Goal: Find specific page/section: Find specific page/section

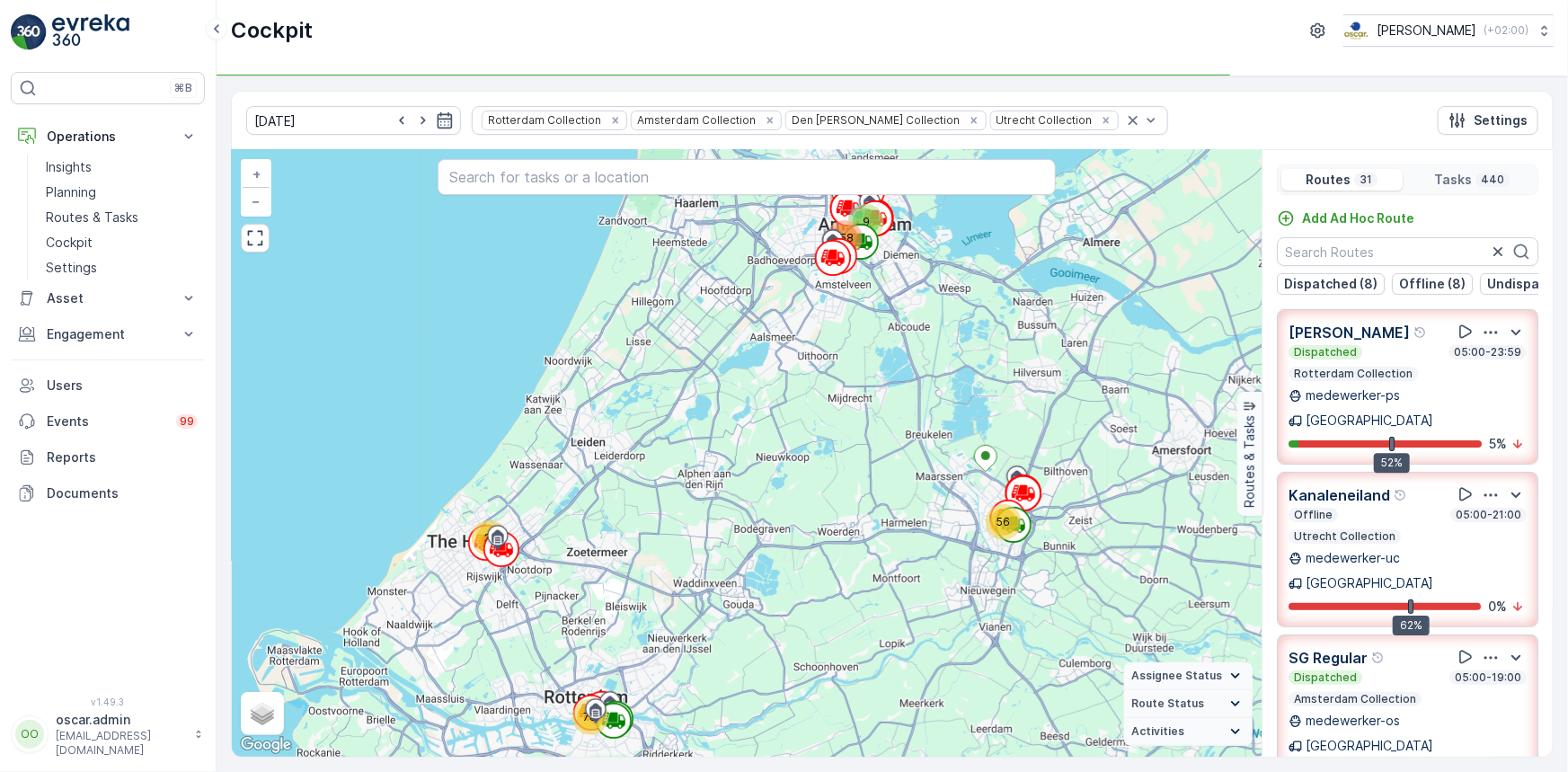
scroll to position [1015, 0]
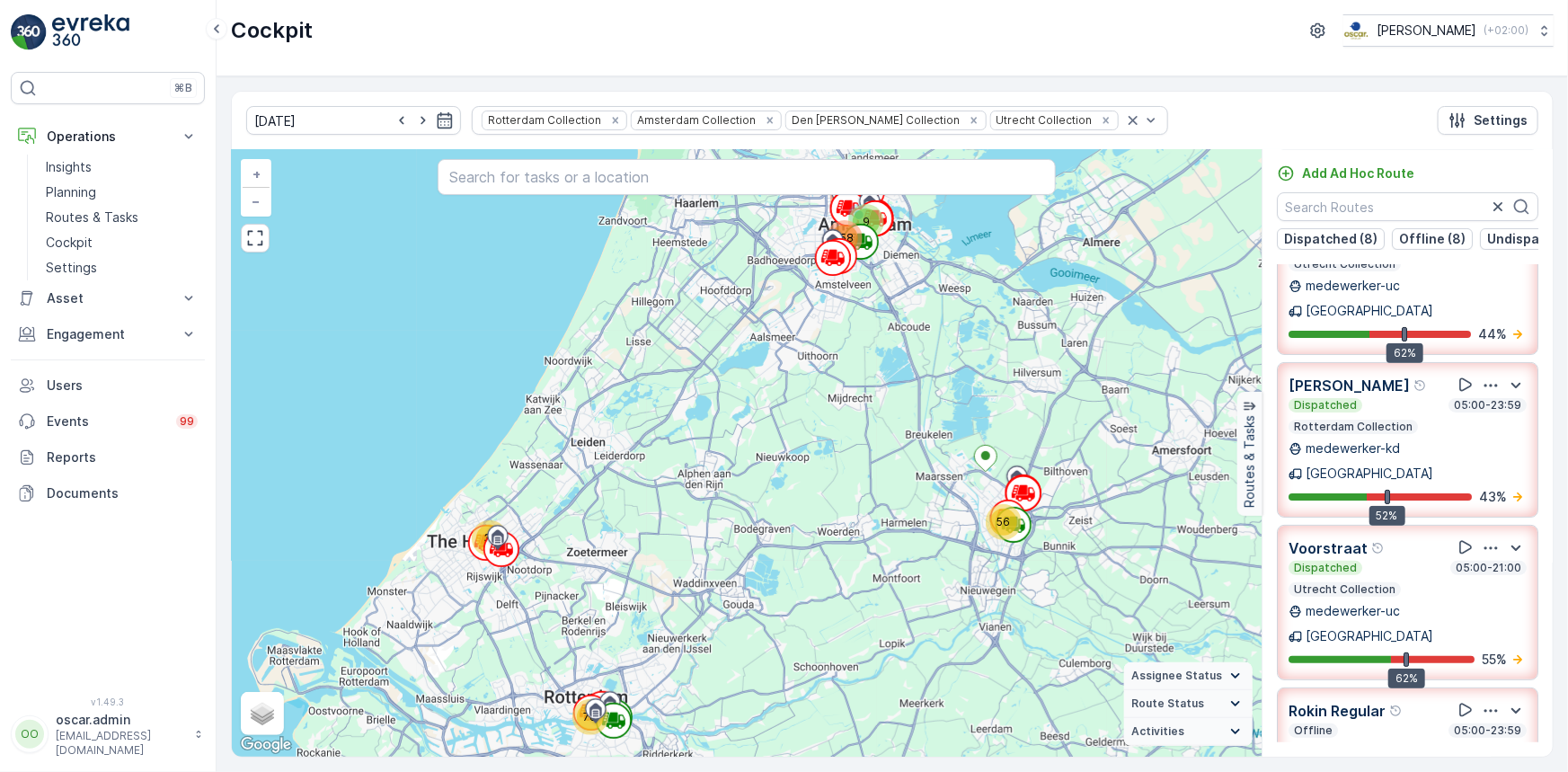
drag, startPoint x: 581, startPoint y: 115, endPoint x: 663, endPoint y: 125, distance: 82.6
click at [610, 115] on icon "Remove Rotterdam Collection" at bounding box center [616, 121] width 13 height 13
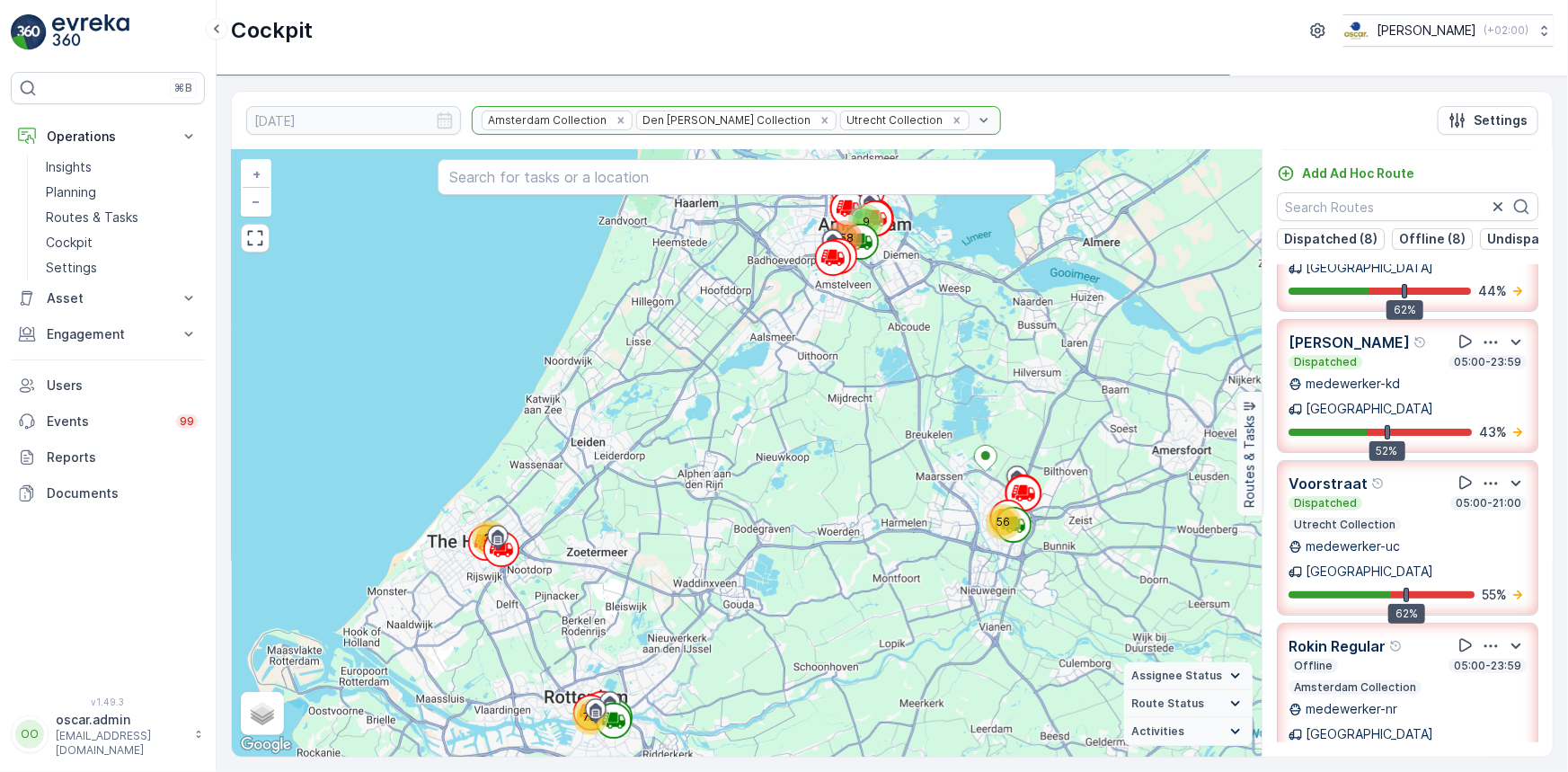
scroll to position [951, 0]
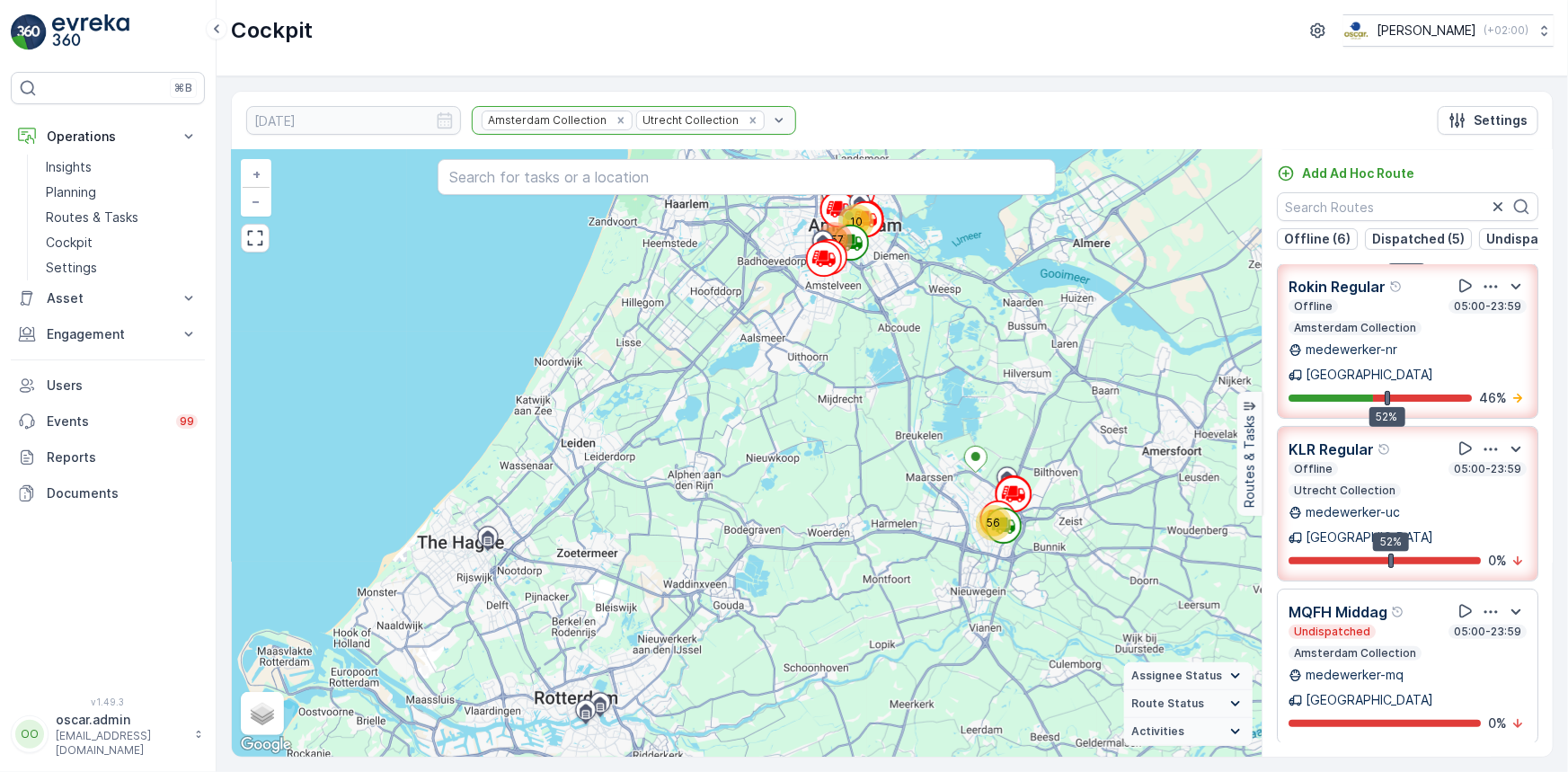
scroll to position [603, 0]
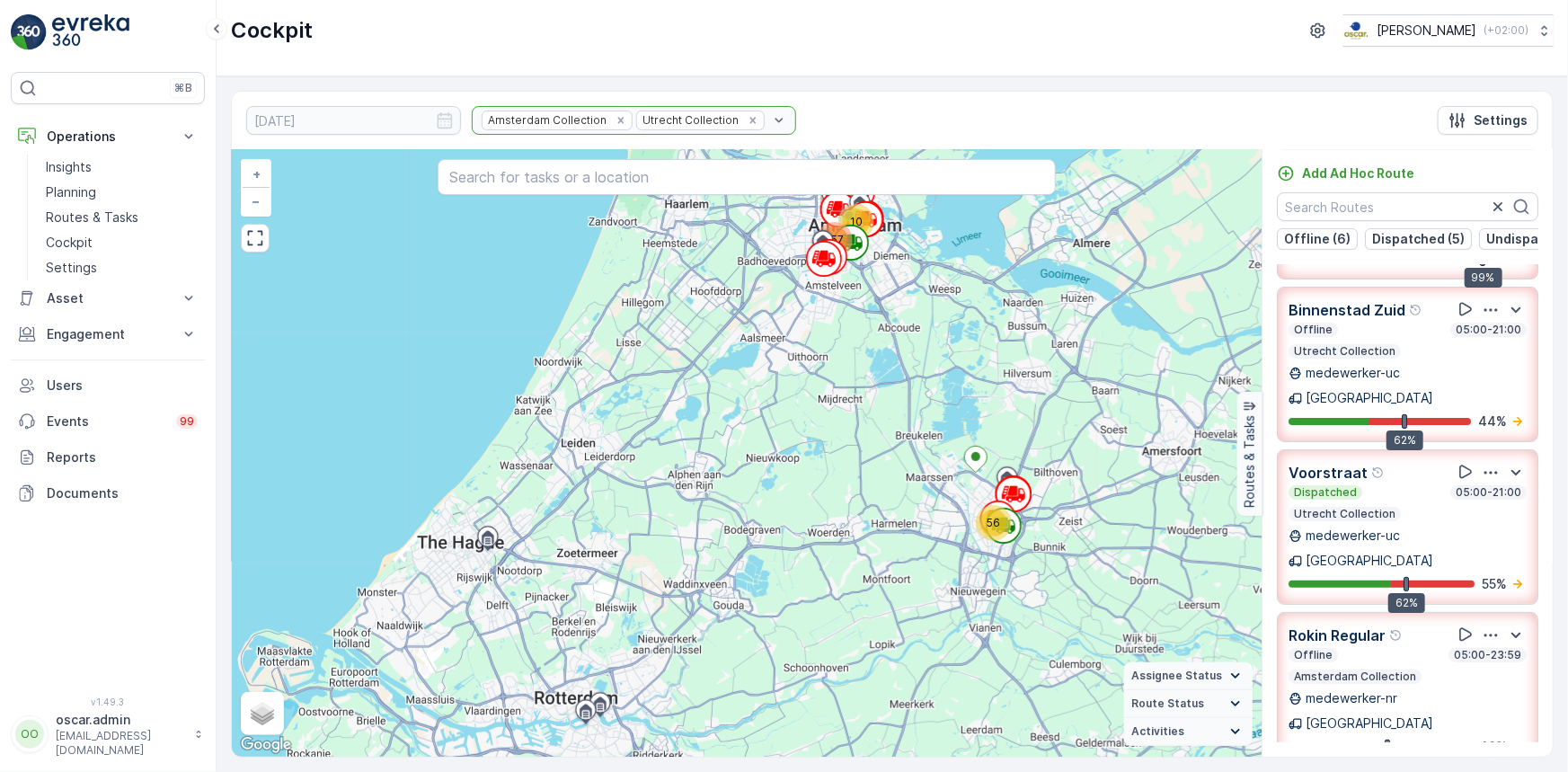
click at [723, 118] on div "Amsterdam Collection Utrecht Collection" at bounding box center [634, 120] width 324 height 29
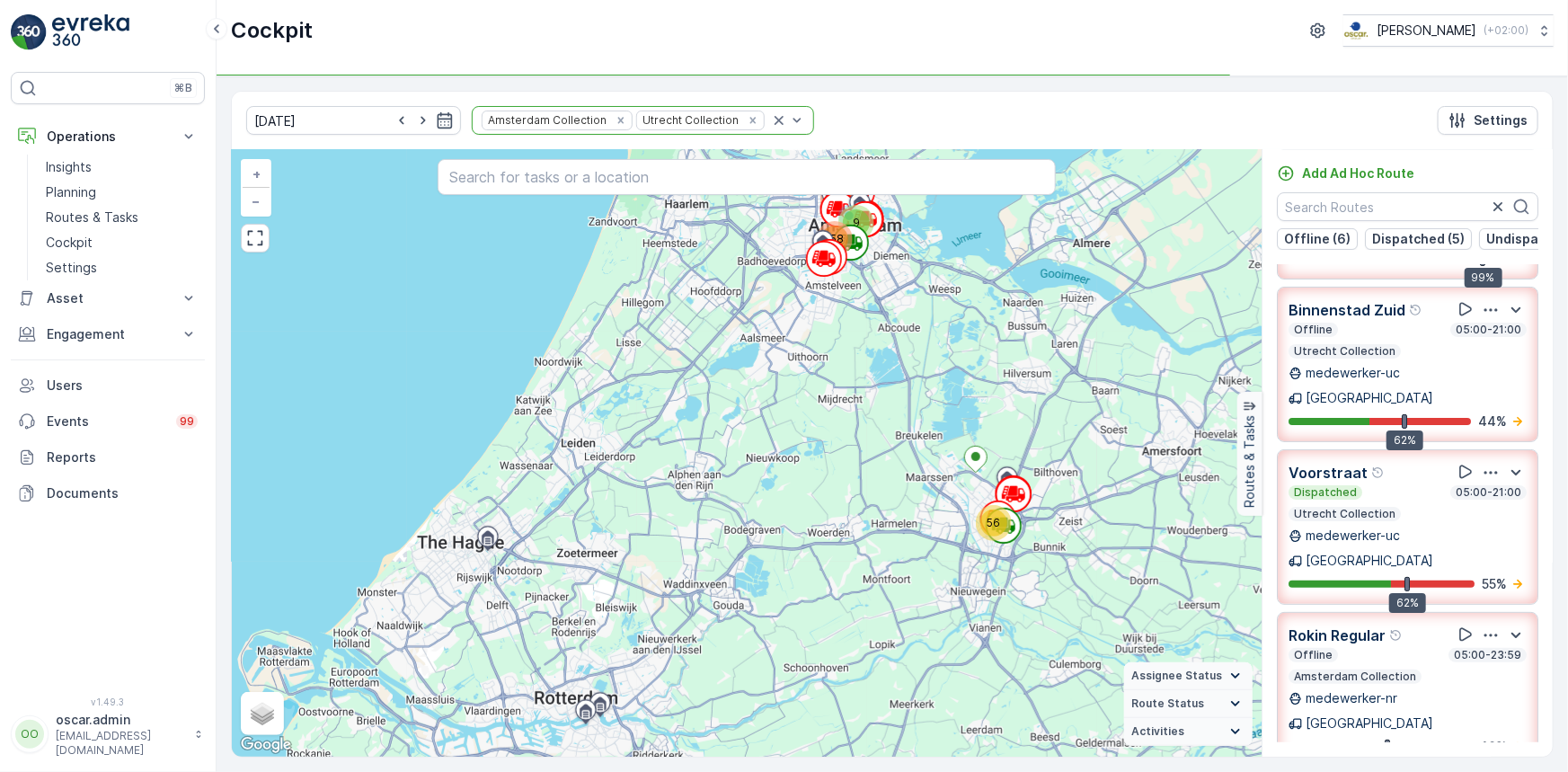
click at [746, 121] on icon "Remove Utrecht Collection" at bounding box center [753, 121] width 13 height 13
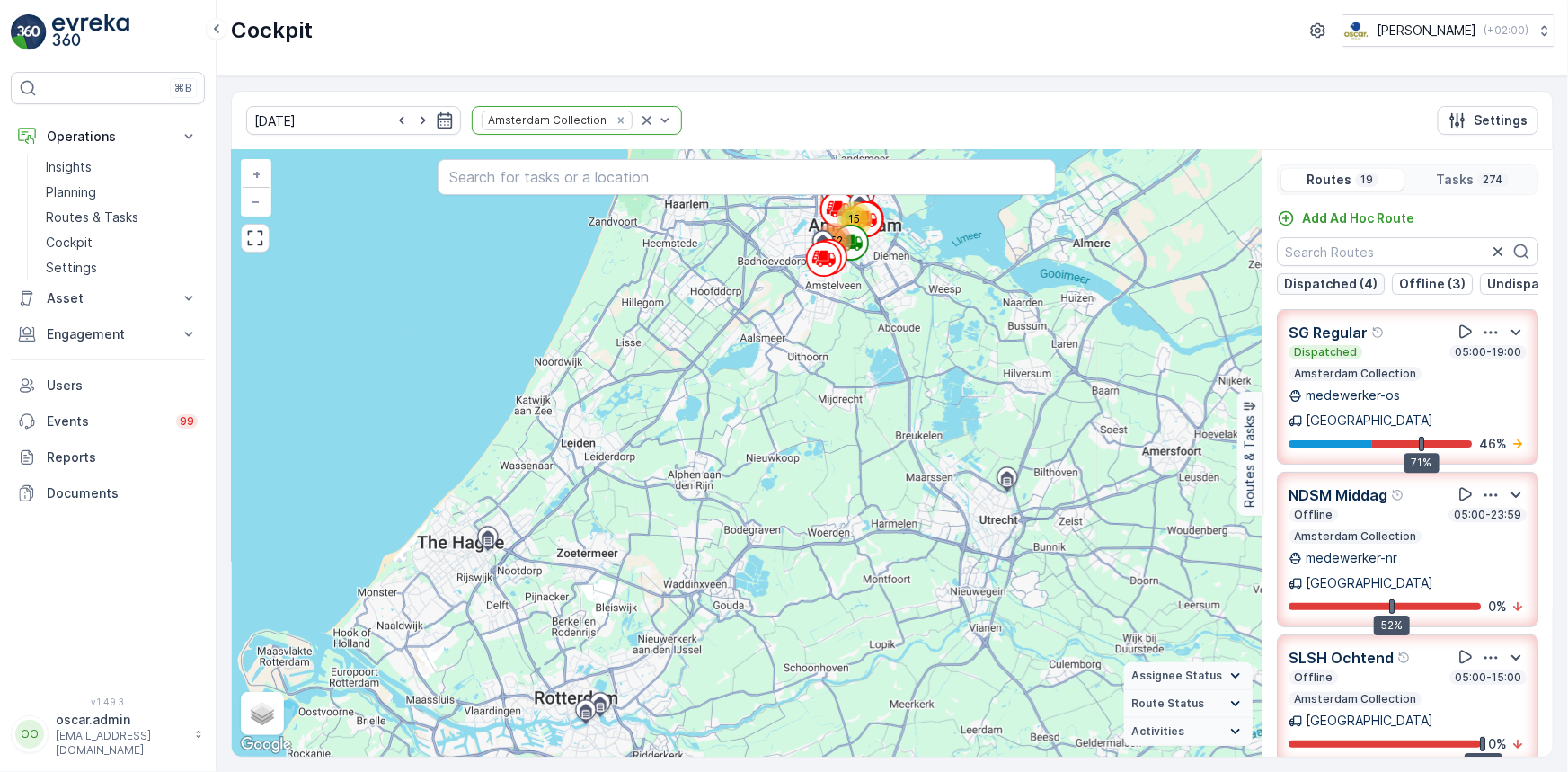
click at [1344, 279] on p "Dispatched (4)" at bounding box center [1331, 283] width 94 height 18
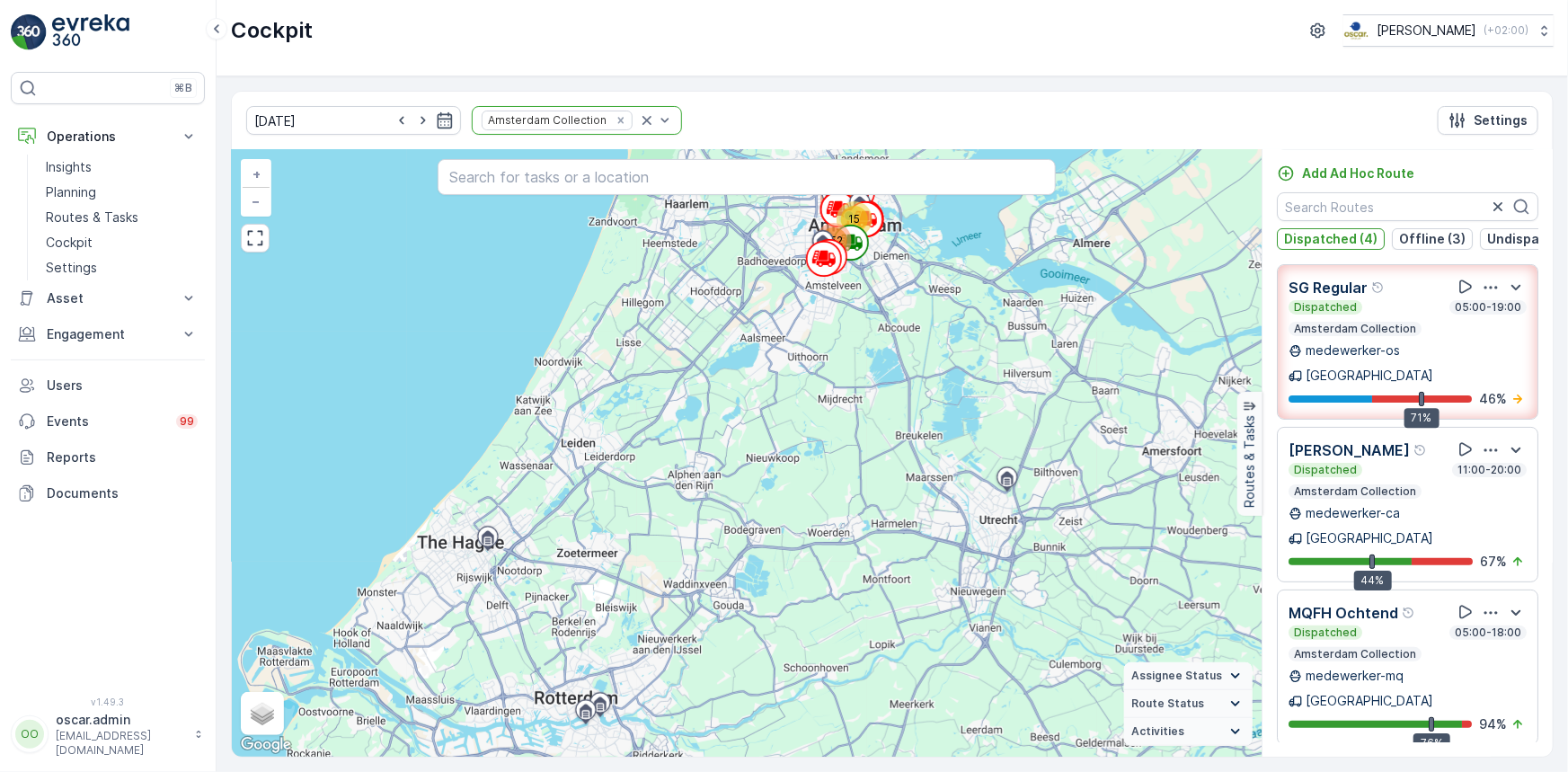
scroll to position [43, 0]
drag, startPoint x: 1364, startPoint y: 239, endPoint x: 1404, endPoint y: 242, distance: 40.1
click at [1365, 238] on p "Dispatched (4)" at bounding box center [1331, 240] width 94 height 18
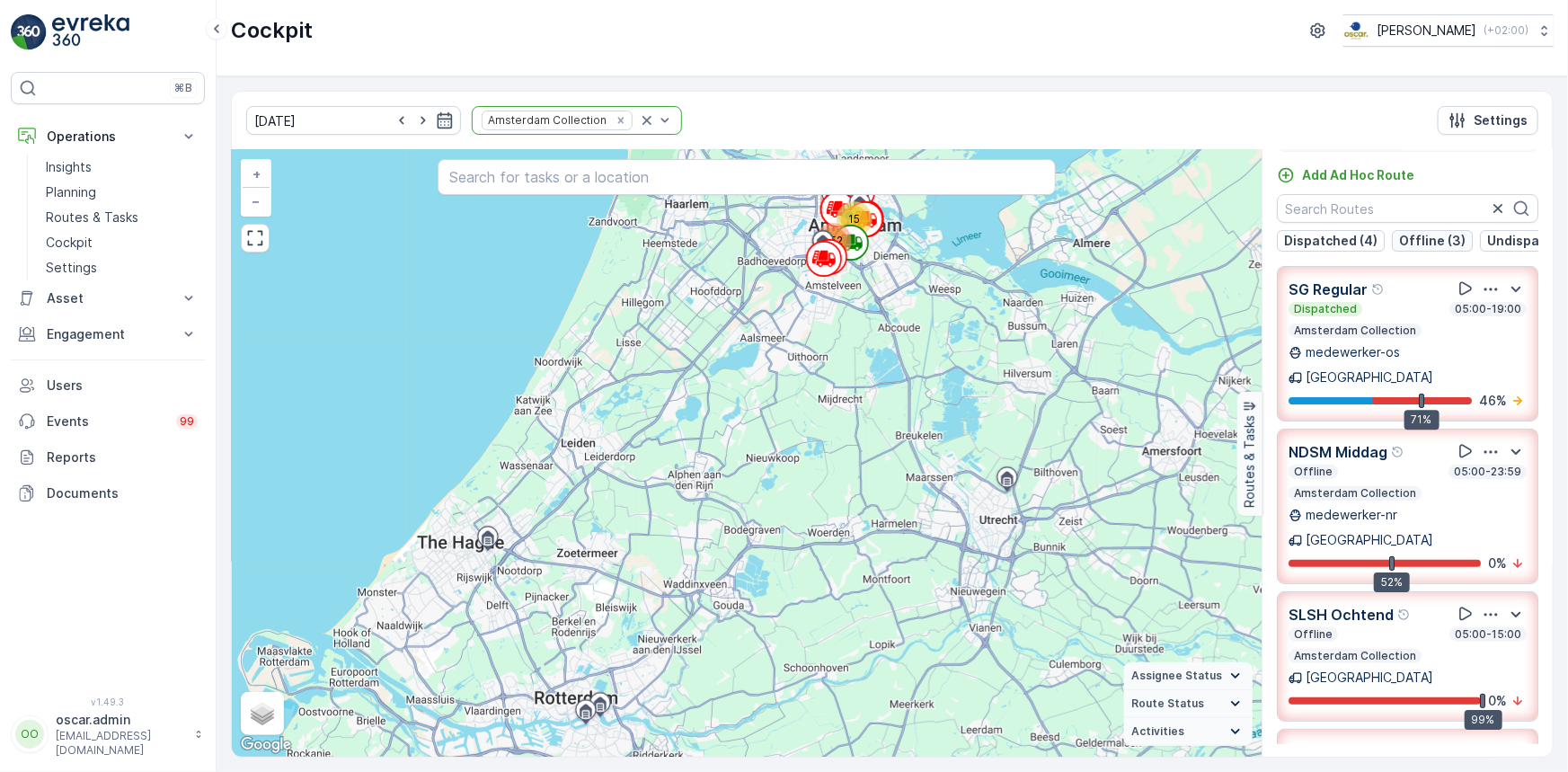
click at [1414, 242] on p "Offline (3)" at bounding box center [1432, 240] width 67 height 18
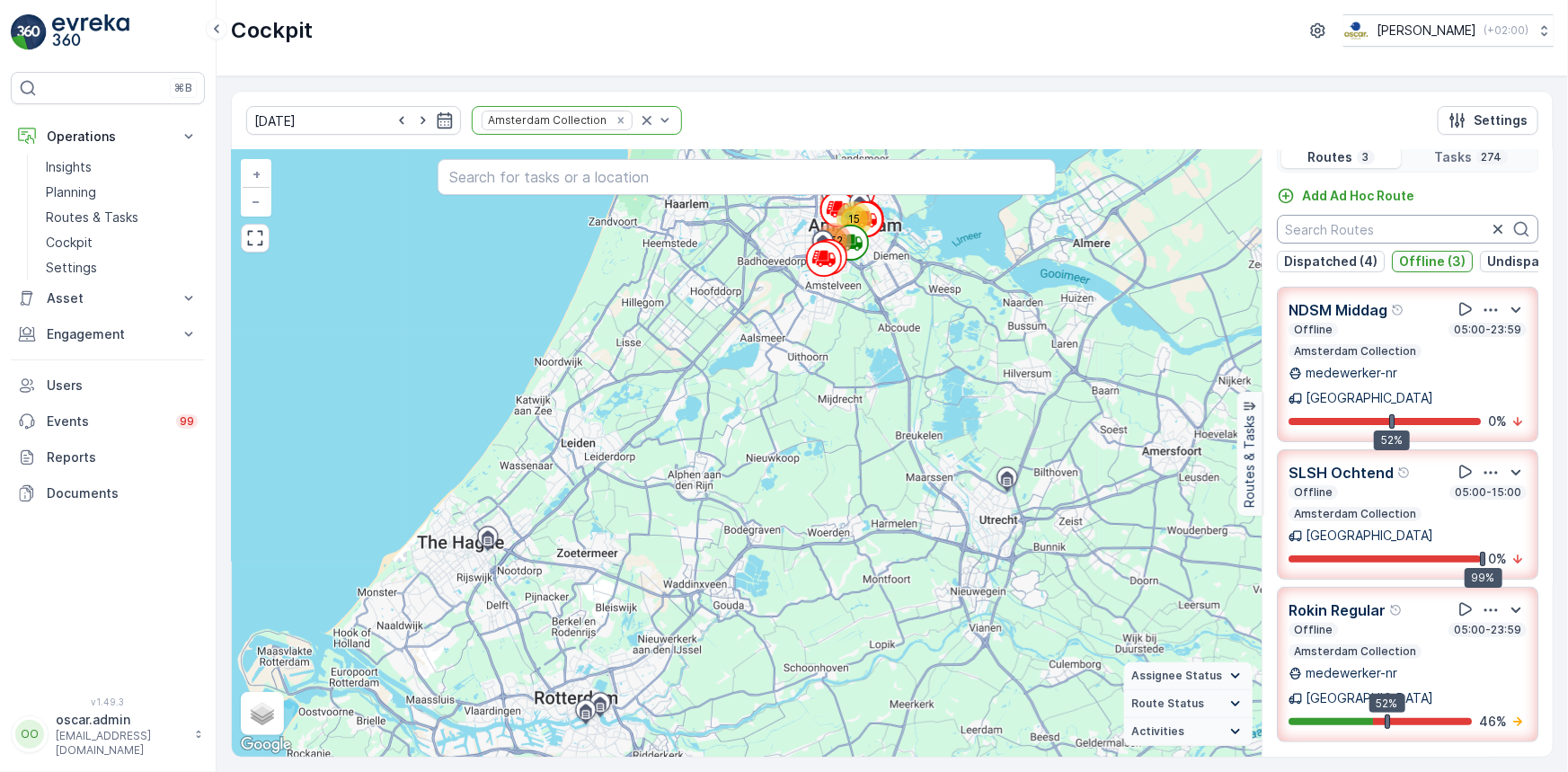
scroll to position [0, 0]
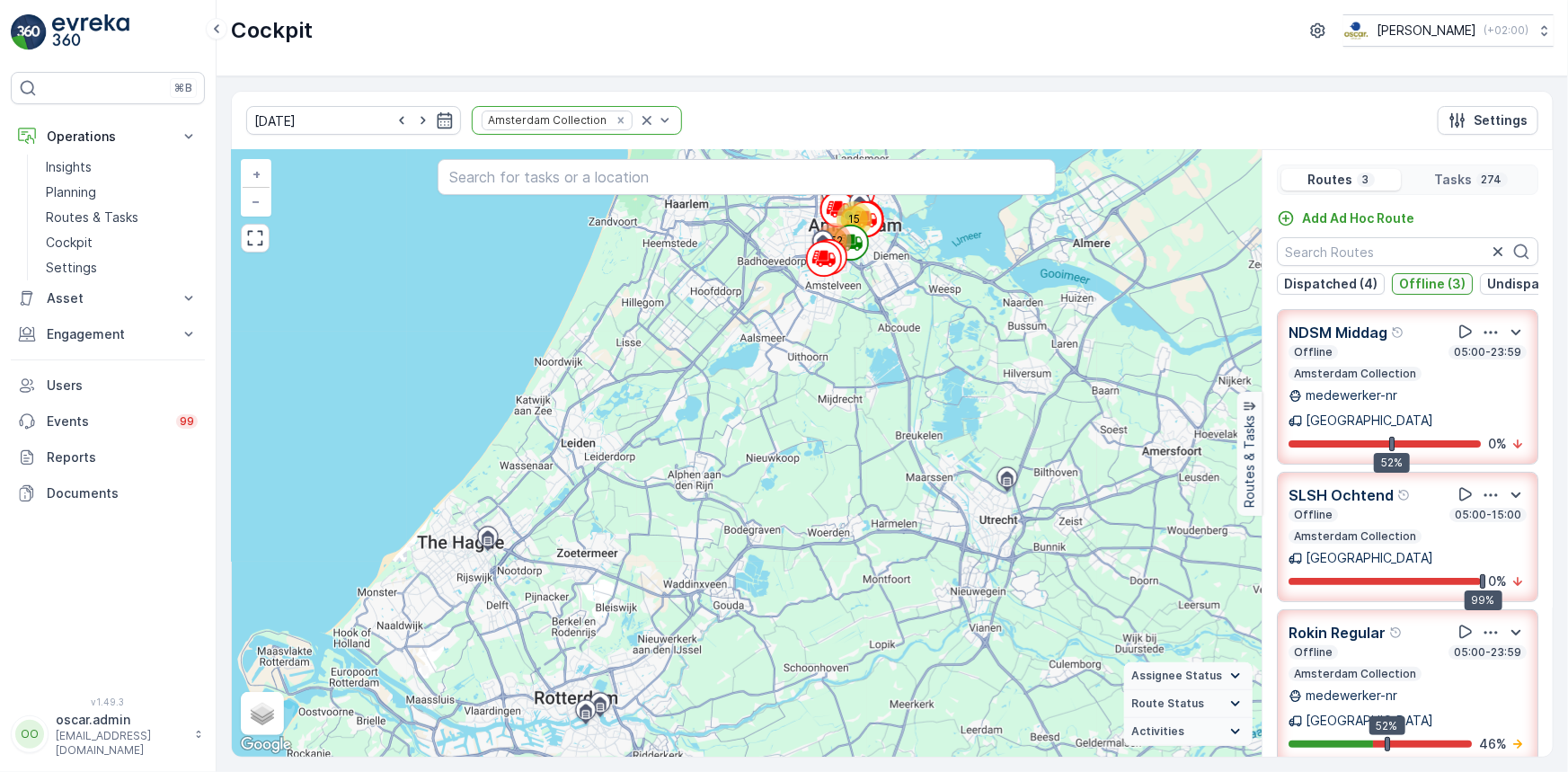
click at [1410, 289] on p "Offline (3)" at bounding box center [1432, 283] width 67 height 18
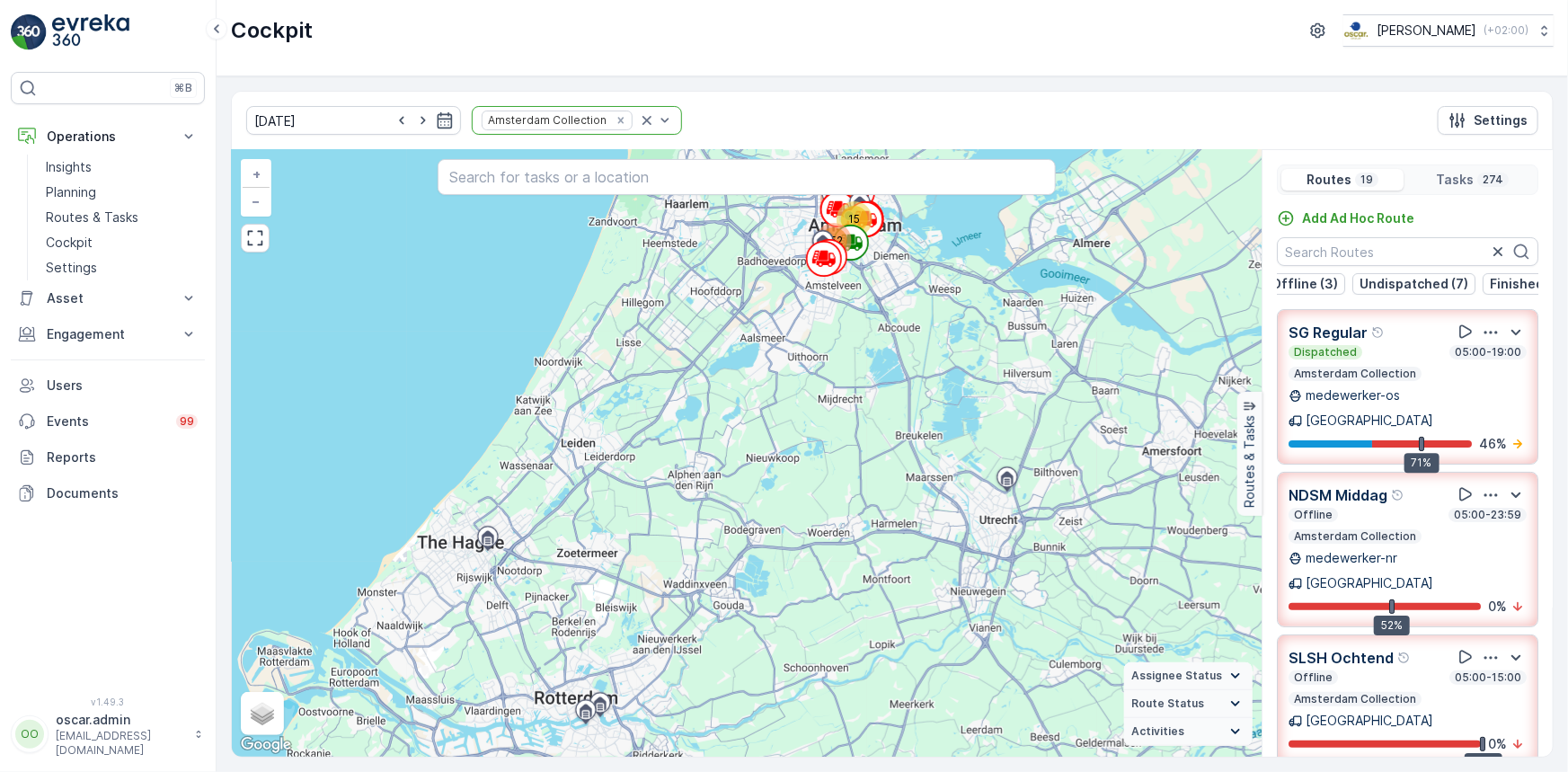
scroll to position [0, 136]
click at [1496, 283] on p "Finished (5)" at bounding box center [1518, 283] width 73 height 18
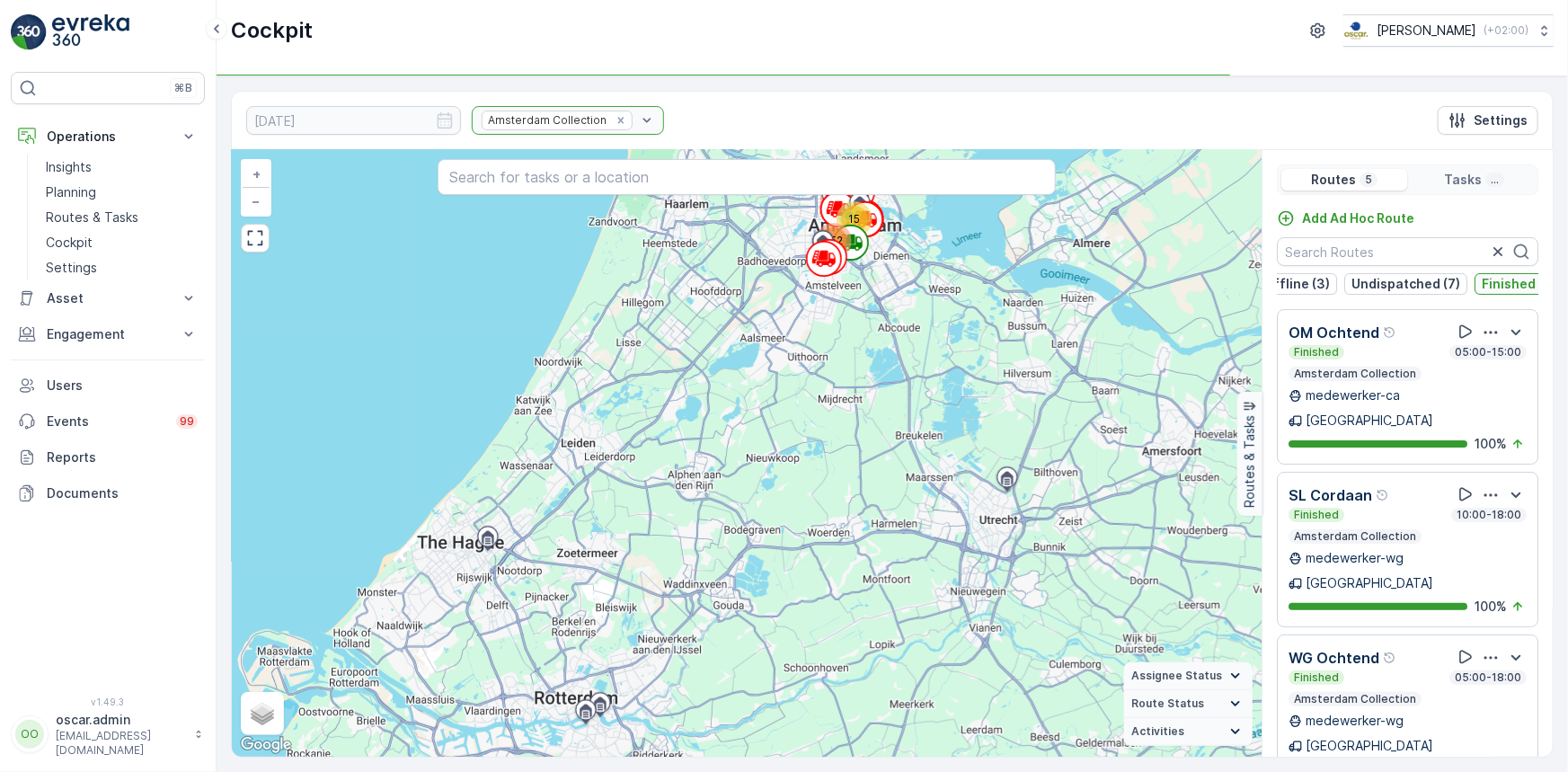
click at [1491, 284] on p "Finished (5)" at bounding box center [1518, 283] width 73 height 18
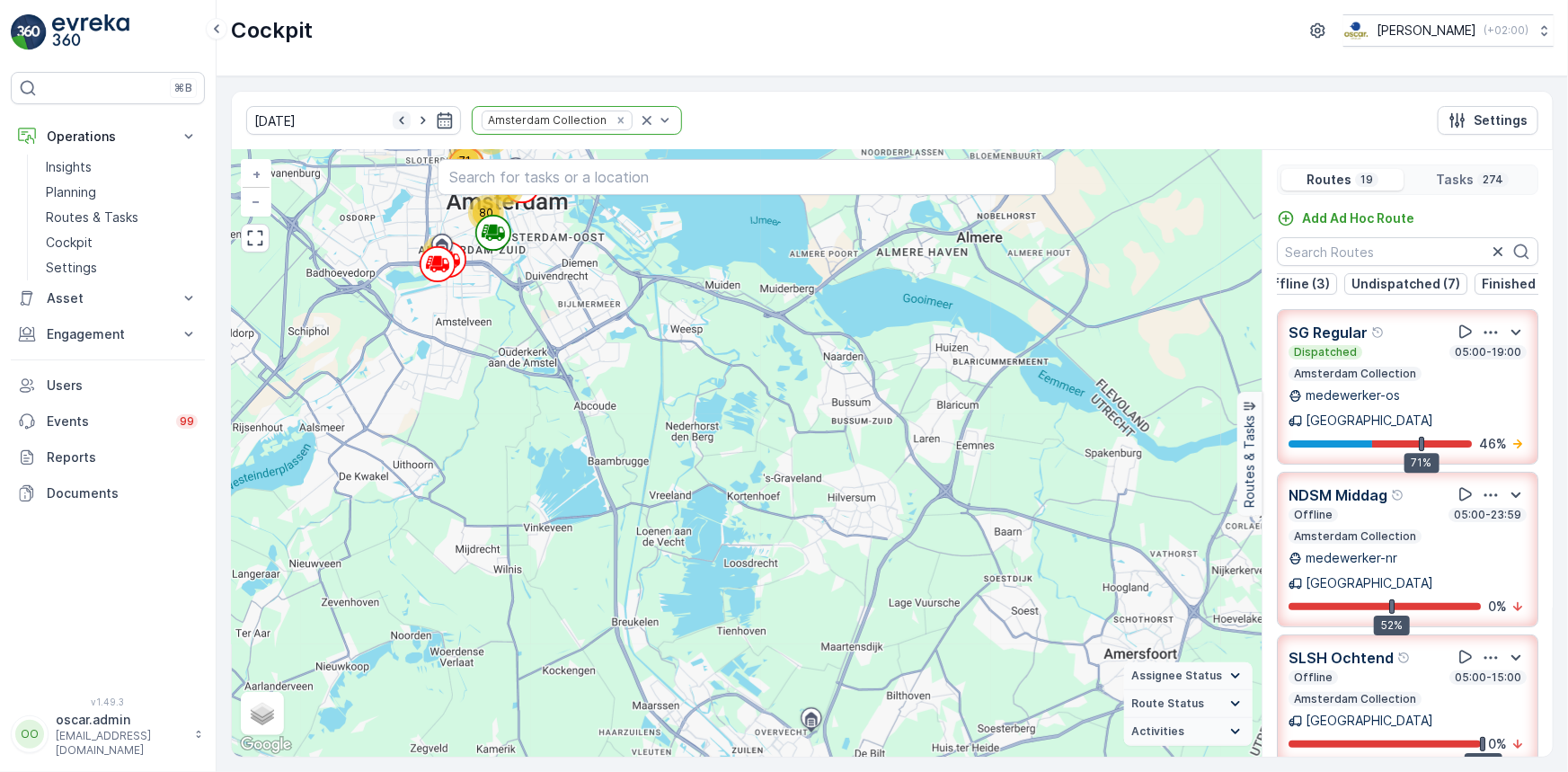
click at [399, 121] on icon "button" at bounding box center [401, 121] width 5 height 8
type input "[DATE]"
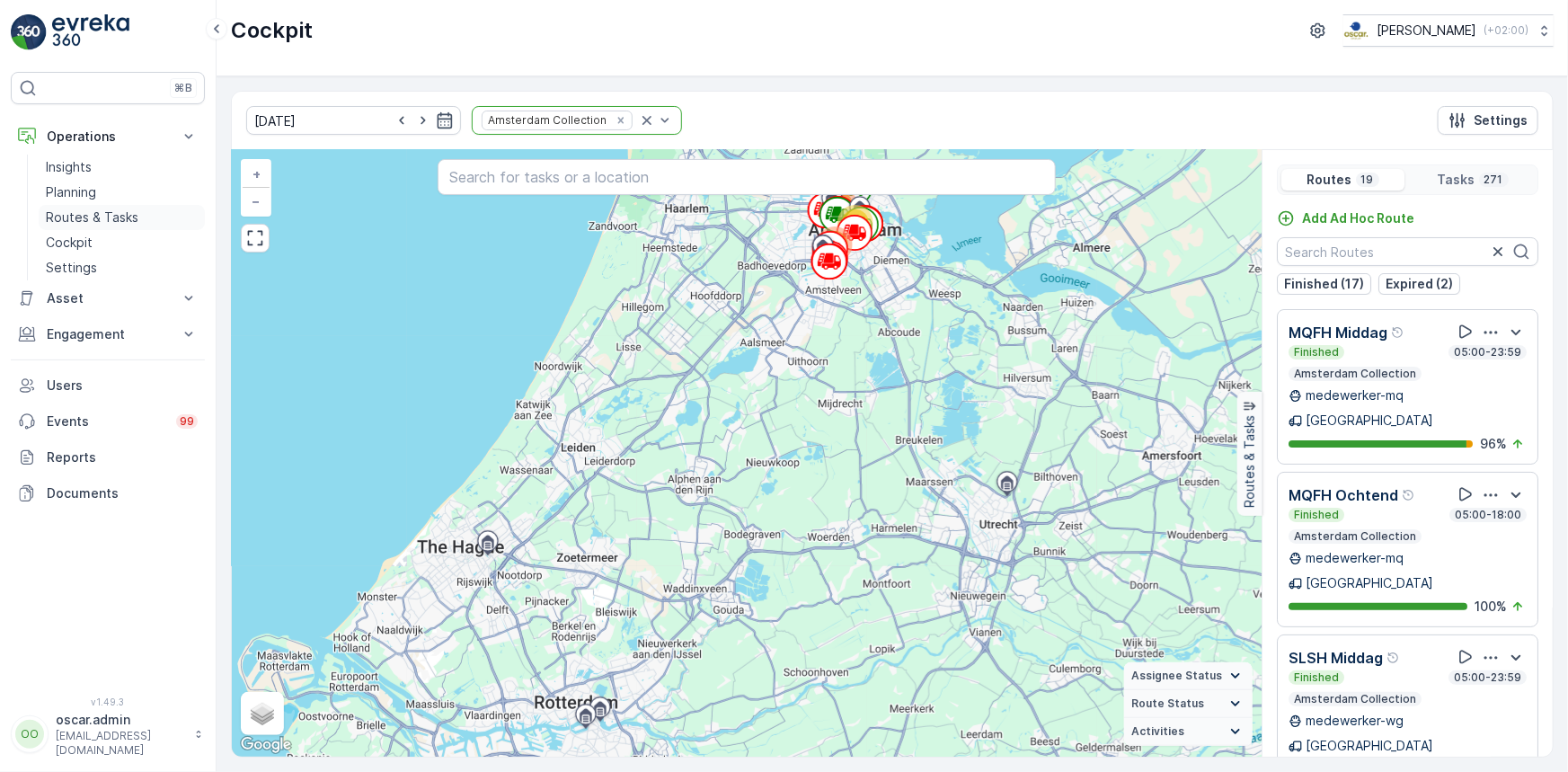
click at [90, 216] on p "Routes & Tasks" at bounding box center [92, 216] width 93 height 18
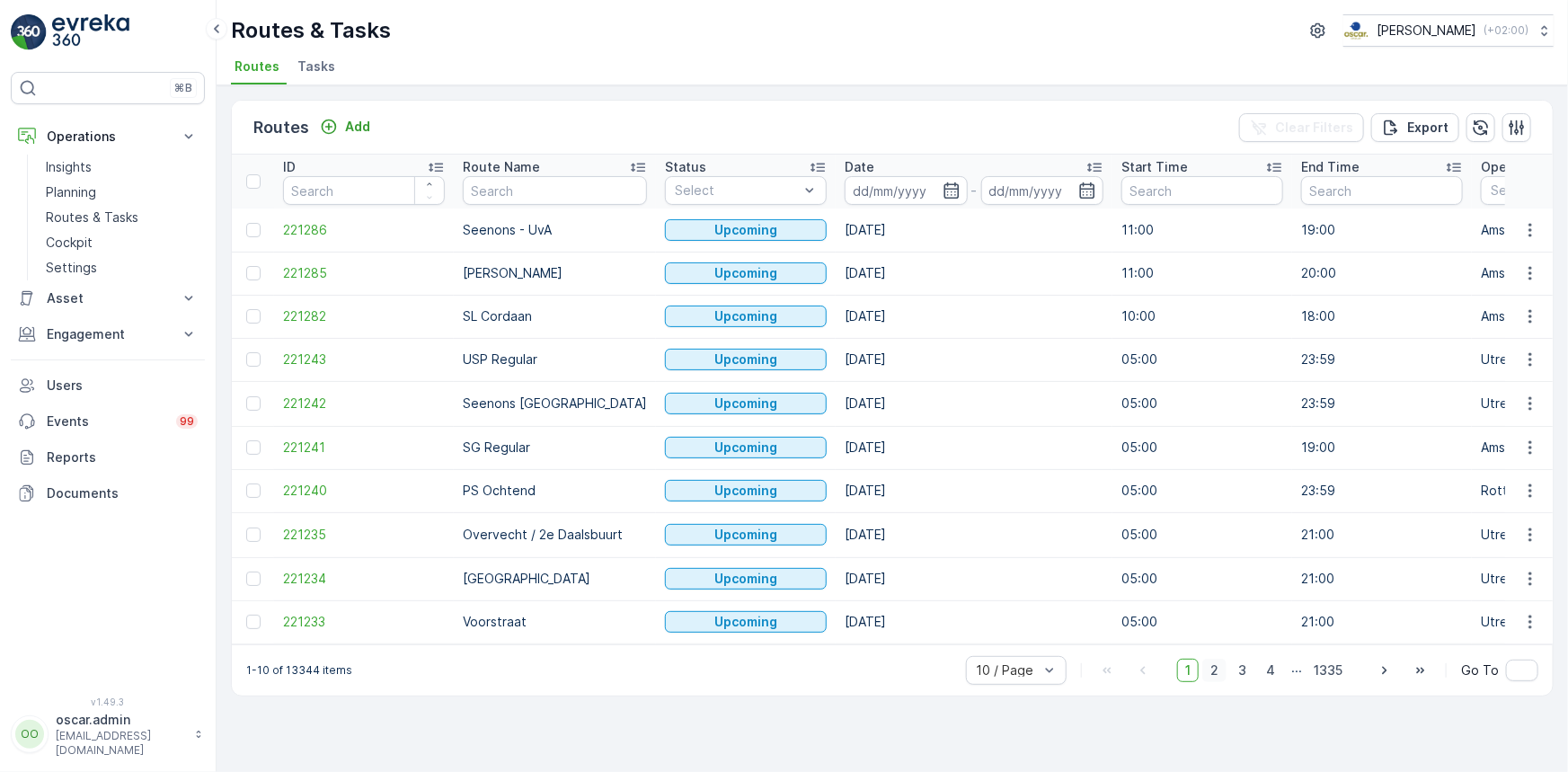
click at [1213, 674] on span "2" at bounding box center [1215, 670] width 24 height 23
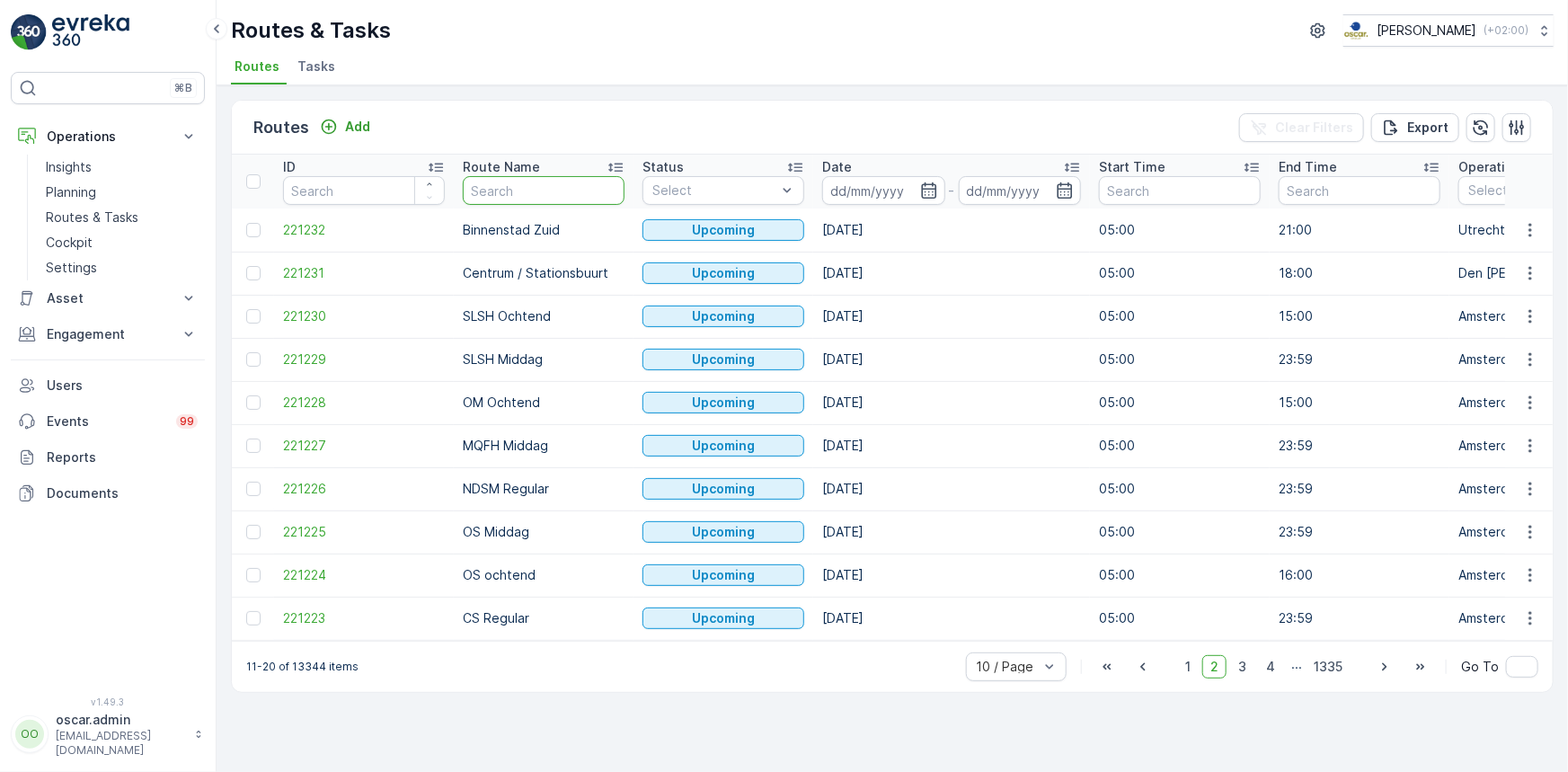
click at [510, 195] on input "text" at bounding box center [544, 190] width 162 height 29
type input "westergas"
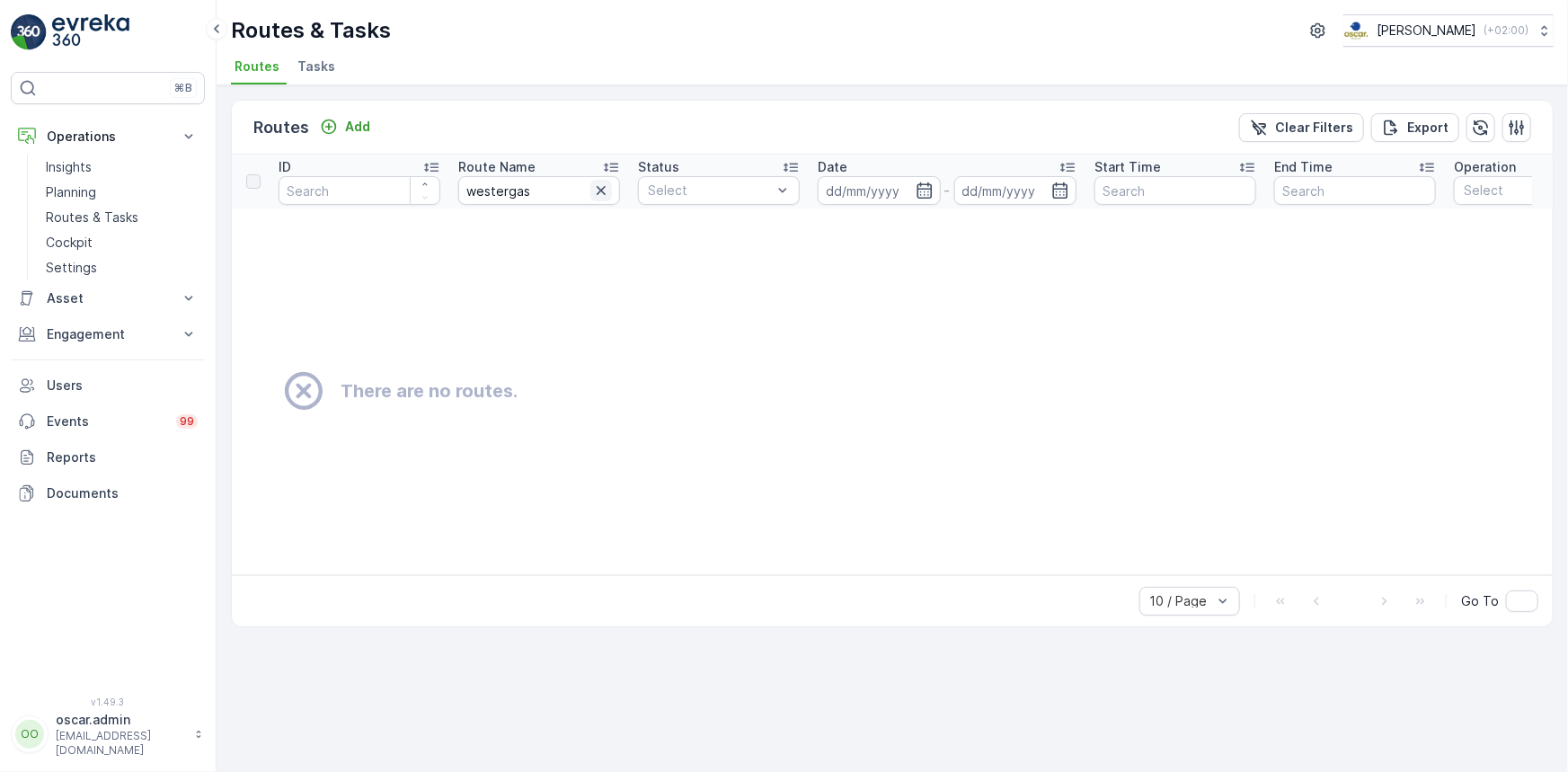
click at [597, 188] on icon "button" at bounding box center [600, 190] width 18 height 18
click at [85, 166] on p "Insights" at bounding box center [68, 166] width 46 height 18
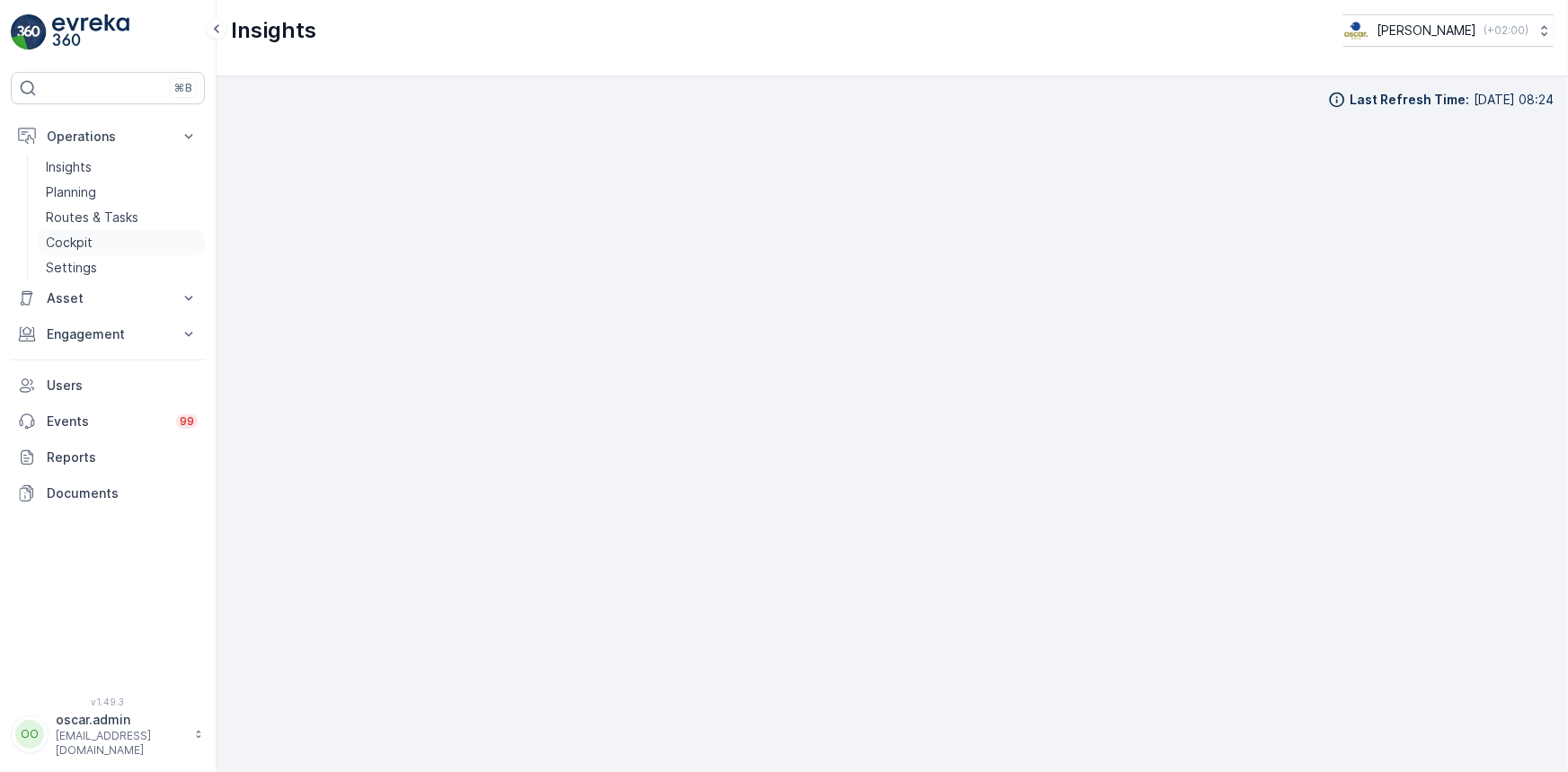
click at [90, 246] on p "Cockpit" at bounding box center [69, 242] width 46 height 18
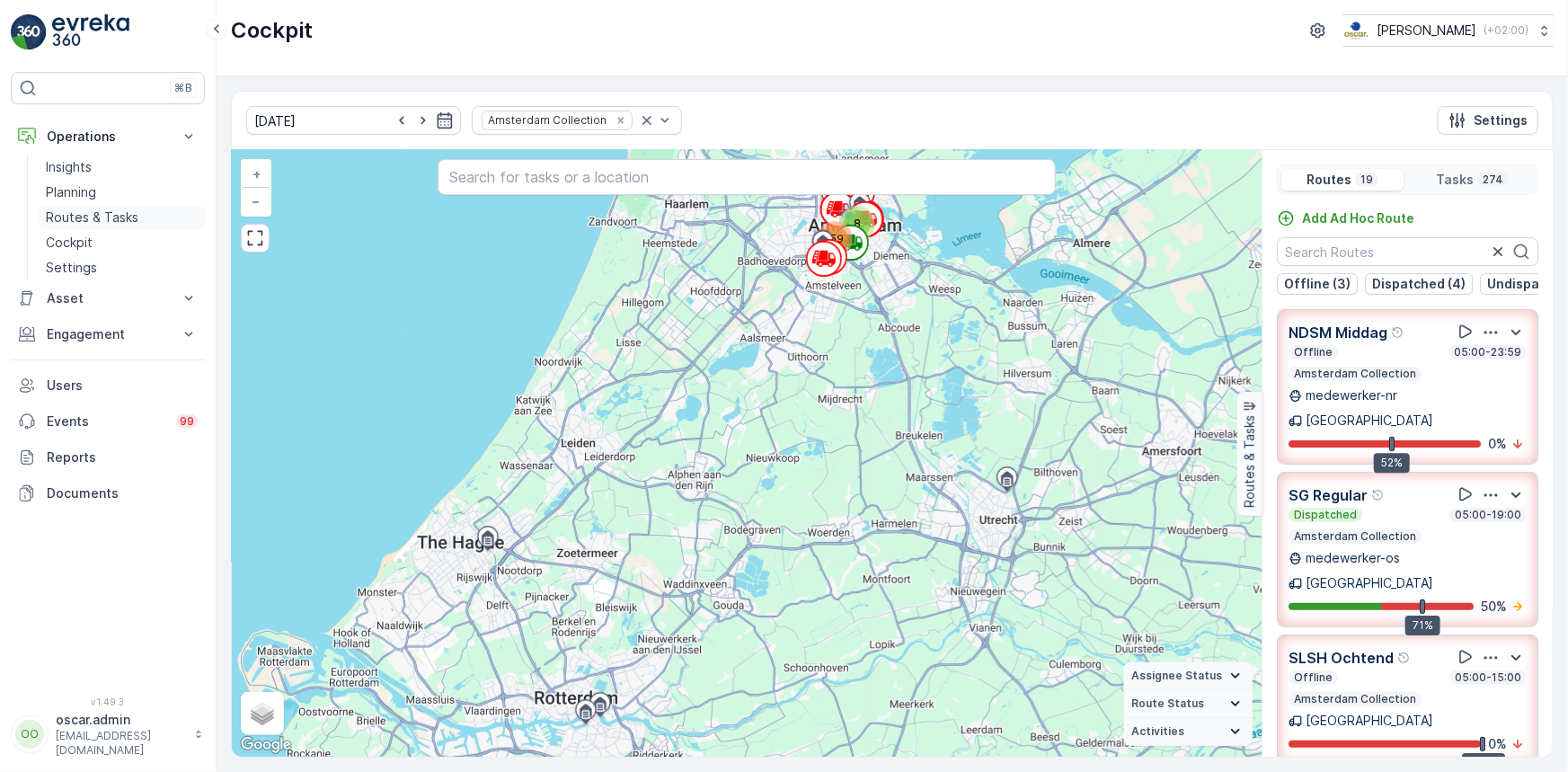
click at [99, 215] on p "Routes & Tasks" at bounding box center [92, 216] width 93 height 18
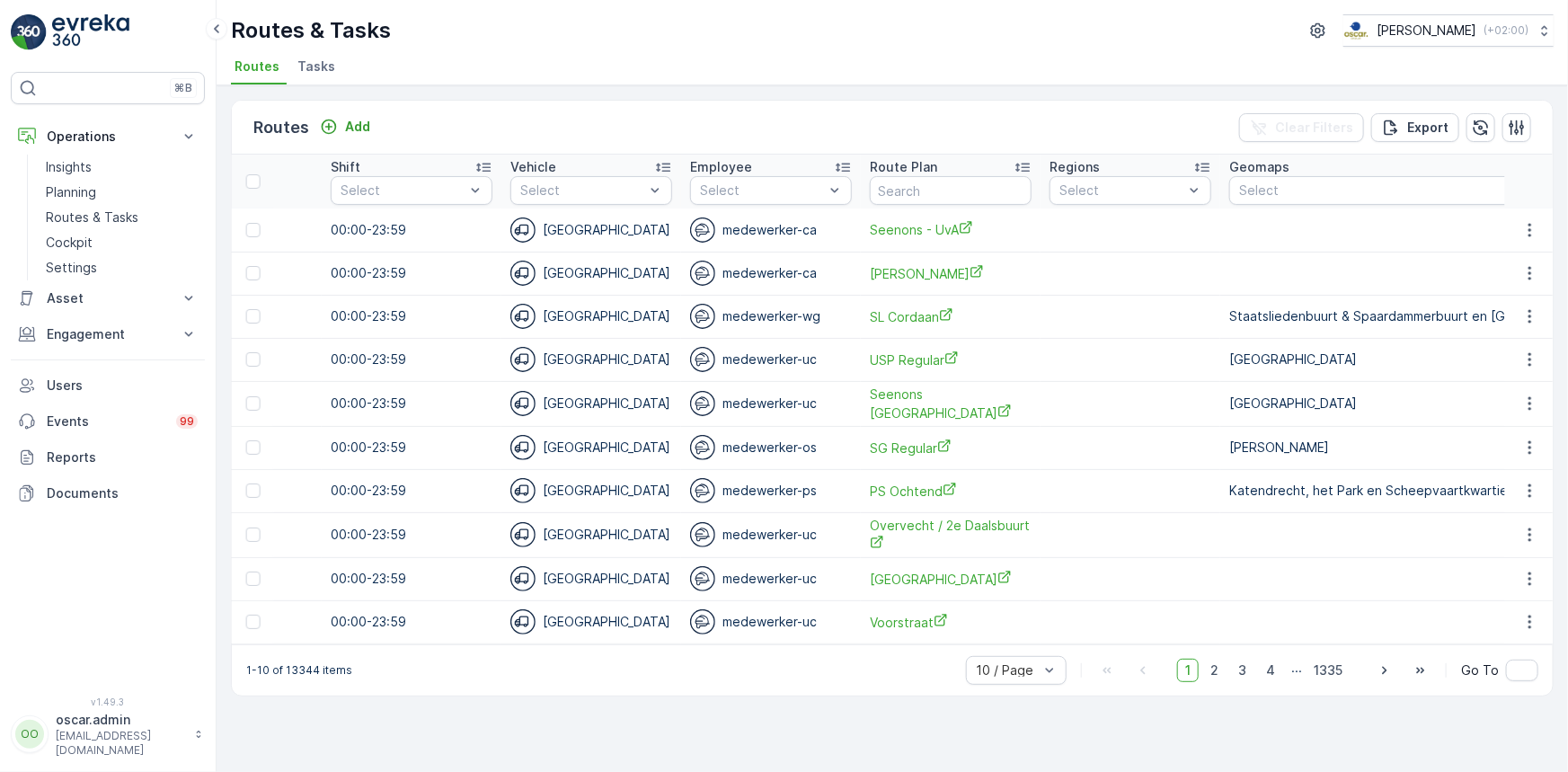
scroll to position [0, 1505]
click at [924, 183] on input "text" at bounding box center [955, 190] width 162 height 29
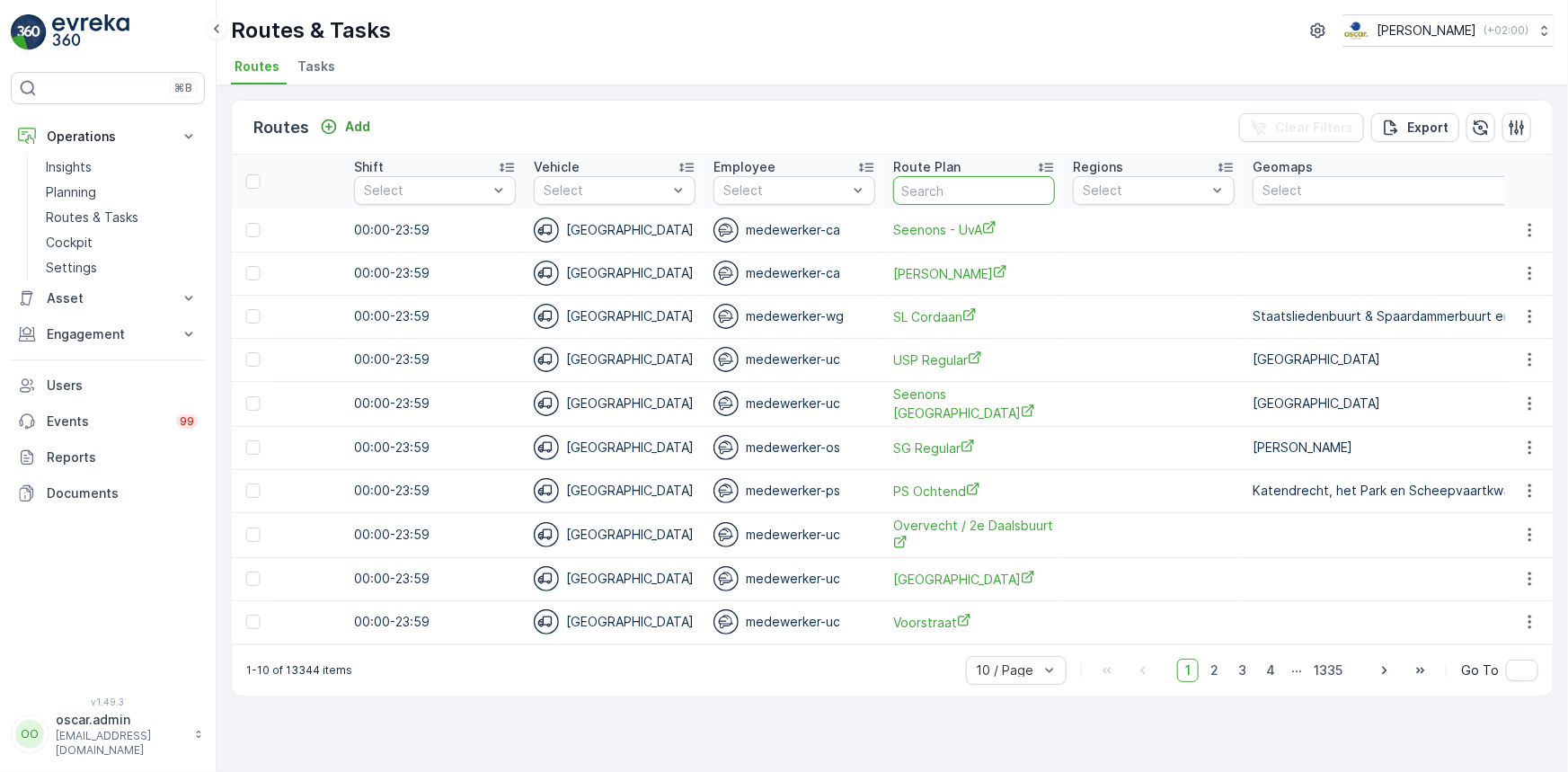
scroll to position [0, 1483]
type input "we"
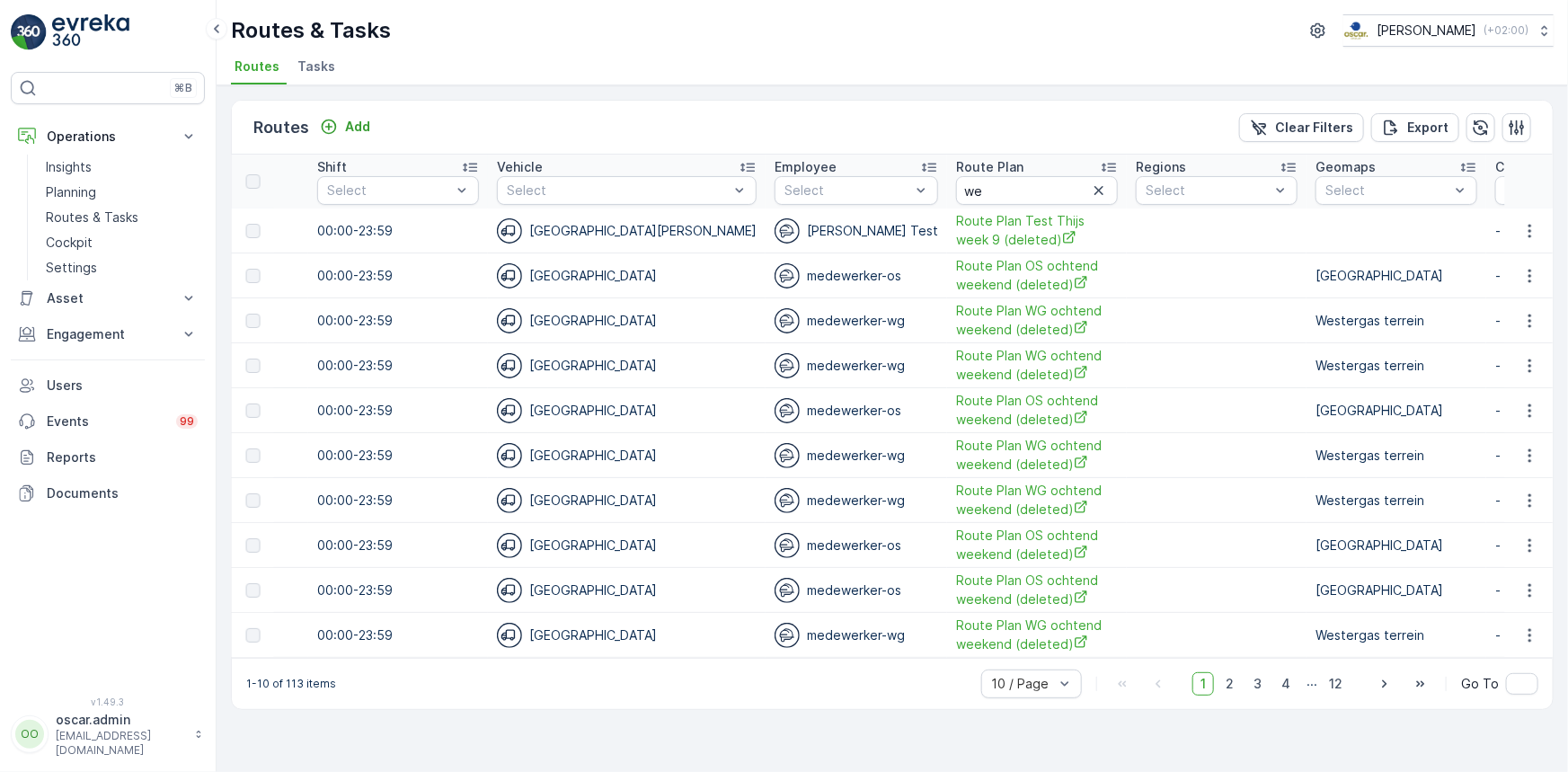
scroll to position [0, 1841]
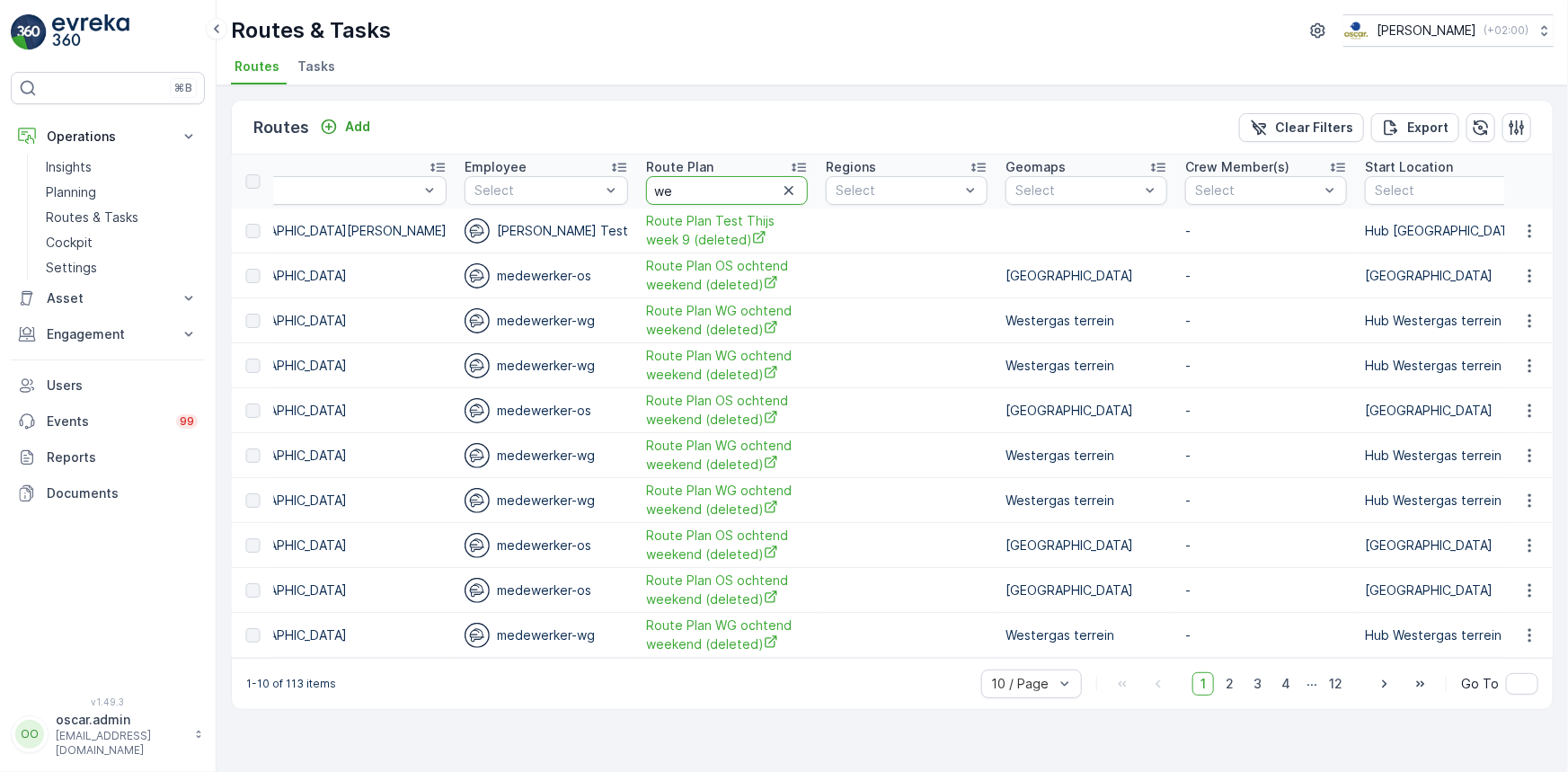
click at [646, 188] on input "we" at bounding box center [727, 190] width 162 height 29
type input "wg"
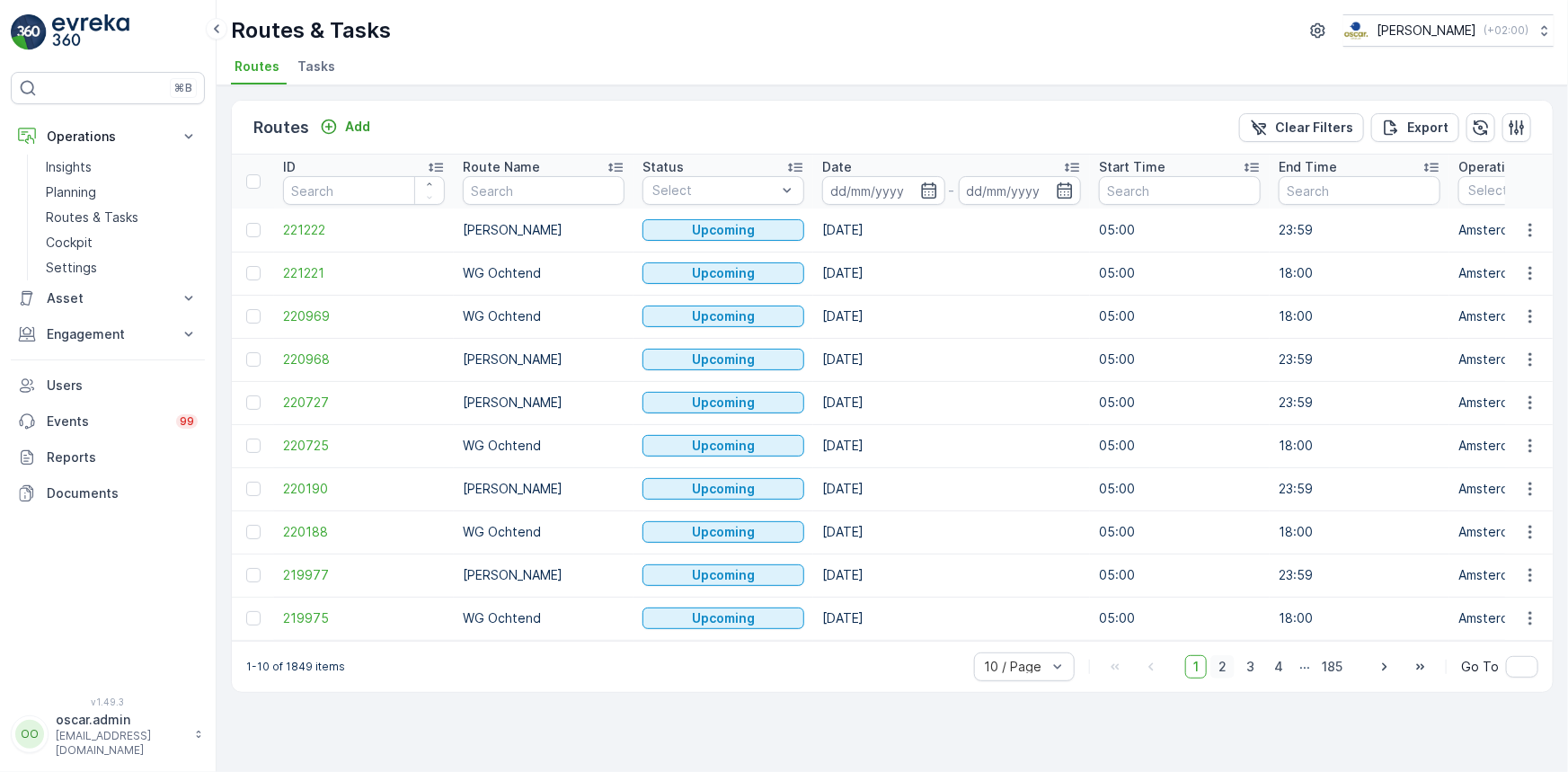
click at [1232, 677] on span "2" at bounding box center [1222, 666] width 24 height 23
click at [1249, 674] on span "3" at bounding box center [1250, 666] width 24 height 23
click at [1279, 676] on span "4" at bounding box center [1278, 666] width 25 height 23
click at [1282, 674] on span "5" at bounding box center [1279, 666] width 23 height 23
click at [1282, 674] on span "6" at bounding box center [1279, 666] width 24 height 23
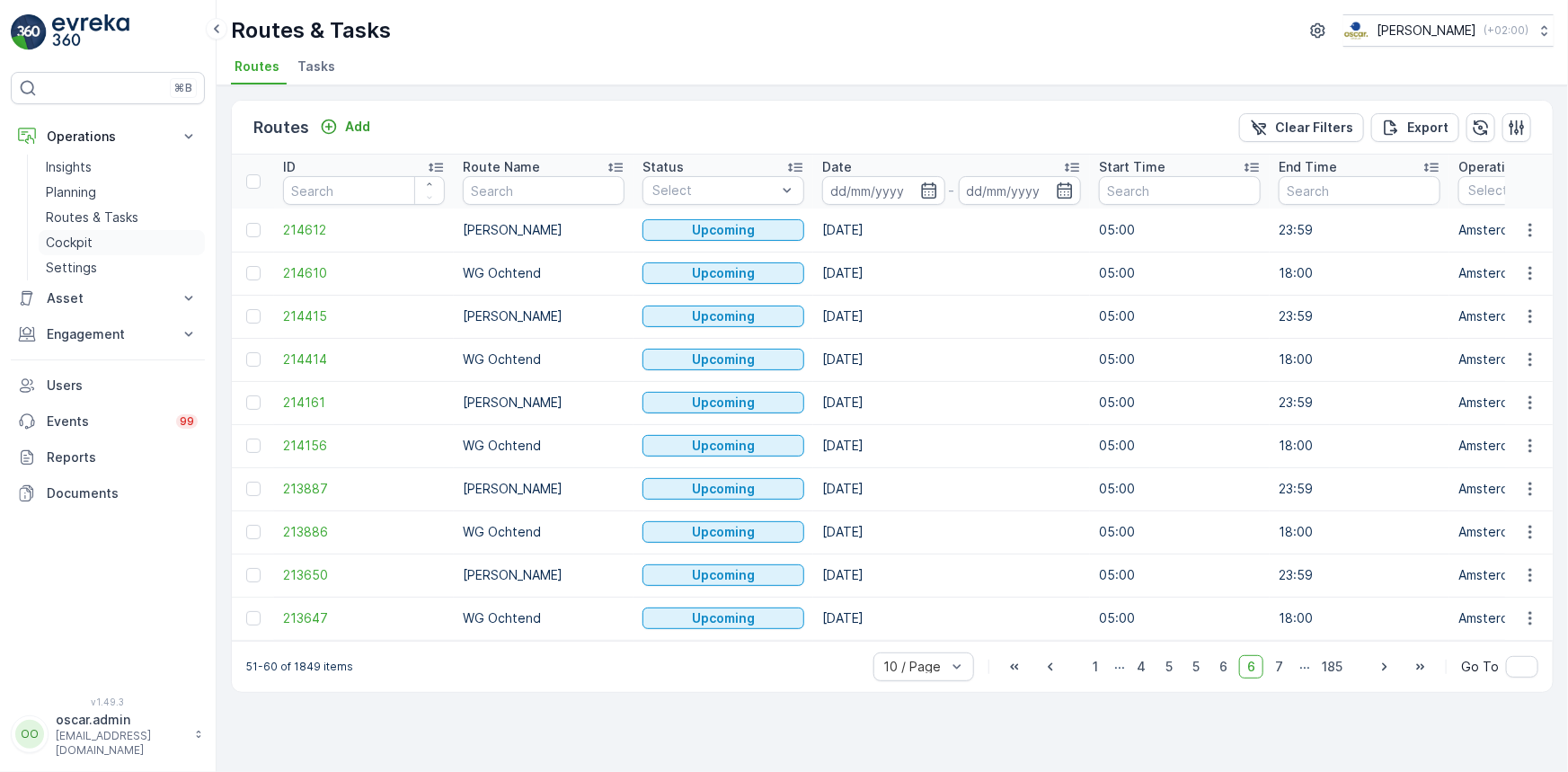
click at [83, 242] on p "Cockpit" at bounding box center [69, 242] width 46 height 18
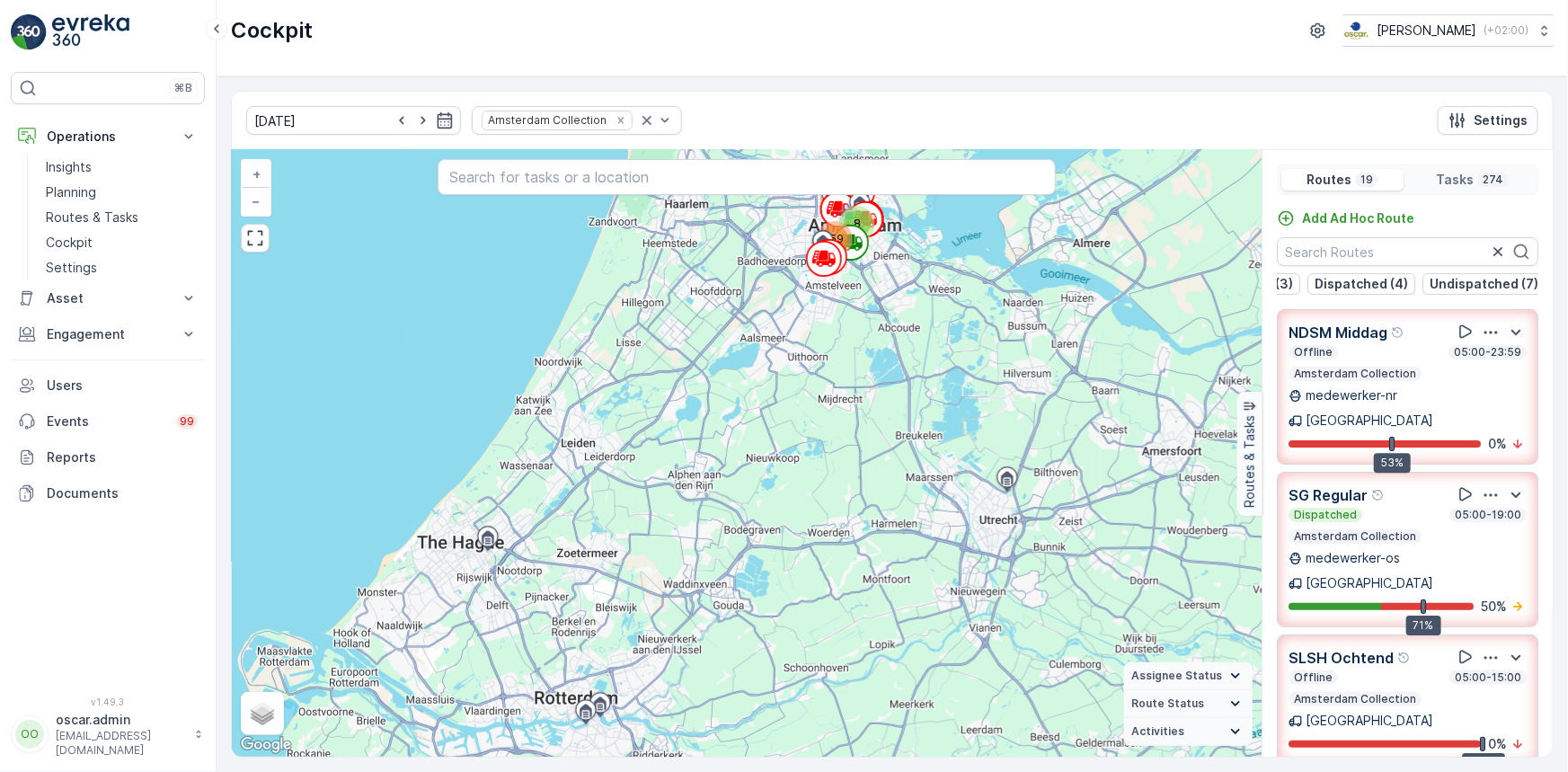
scroll to position [0, 152]
click at [1490, 285] on p "Finished (5)" at bounding box center [1502, 283] width 73 height 18
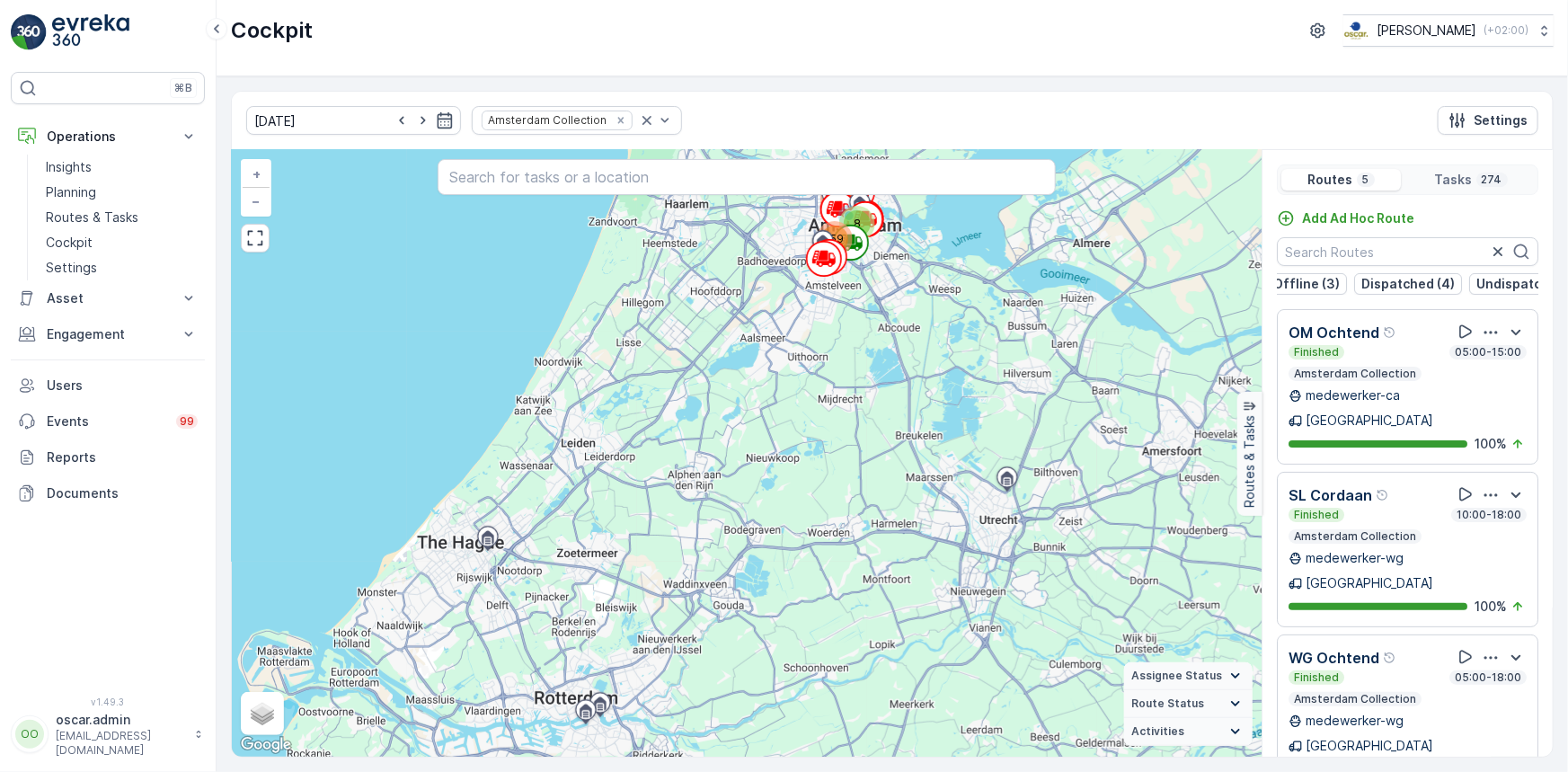
scroll to position [0, 0]
click at [1316, 279] on p "Offline (3)" at bounding box center [1318, 283] width 67 height 18
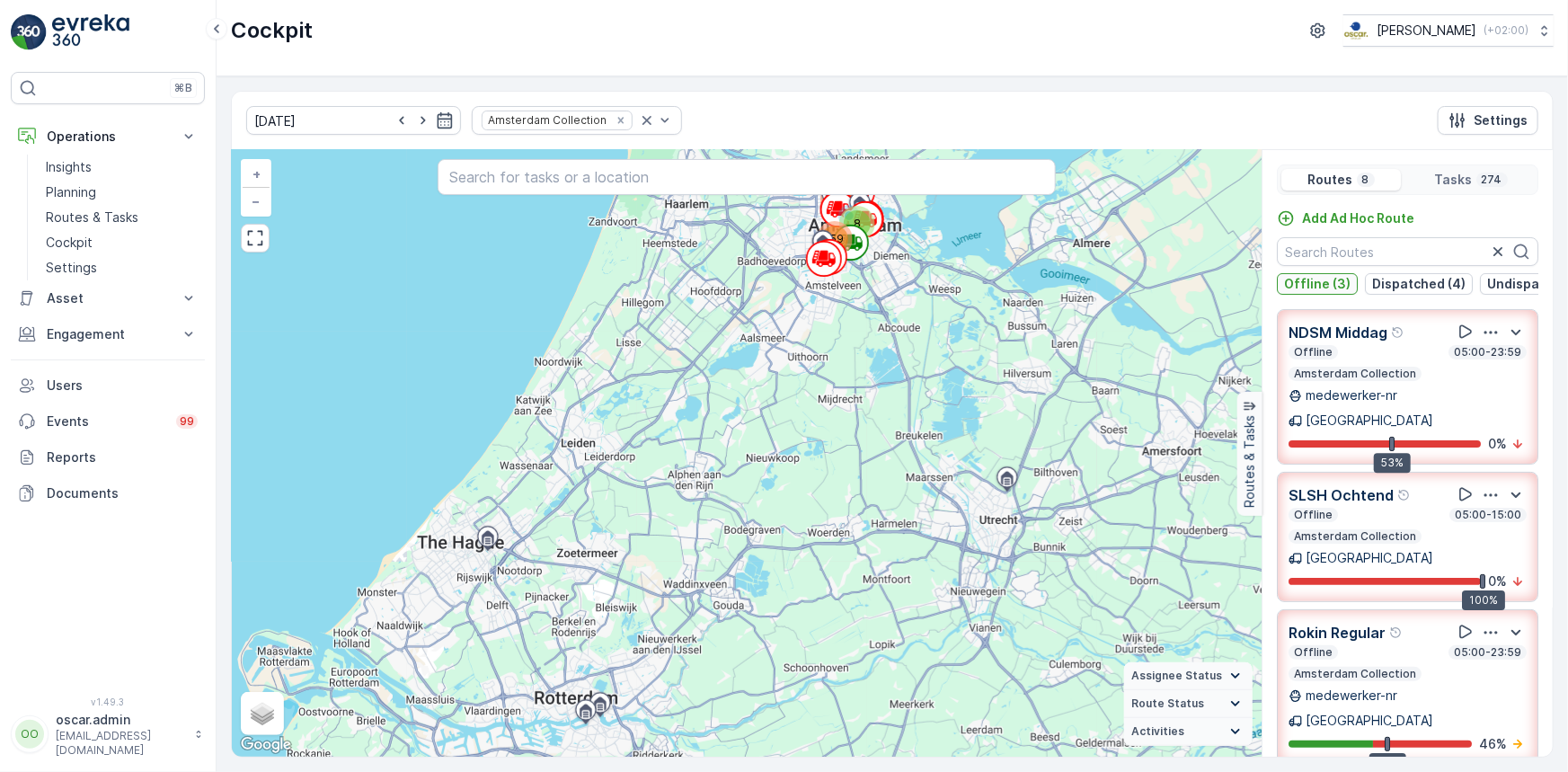
click at [1295, 279] on p "Offline (3)" at bounding box center [1318, 283] width 67 height 18
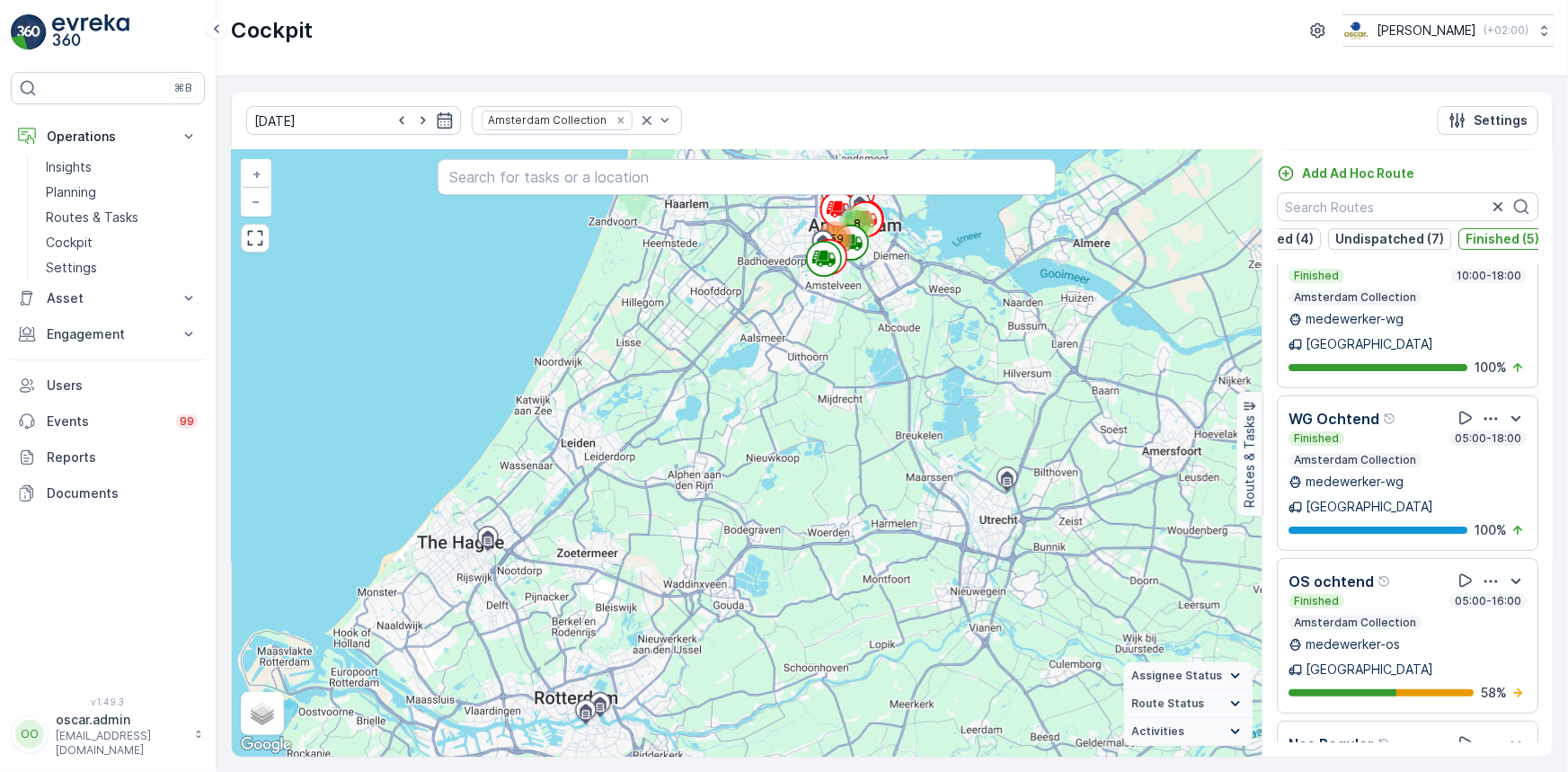
scroll to position [190, 0]
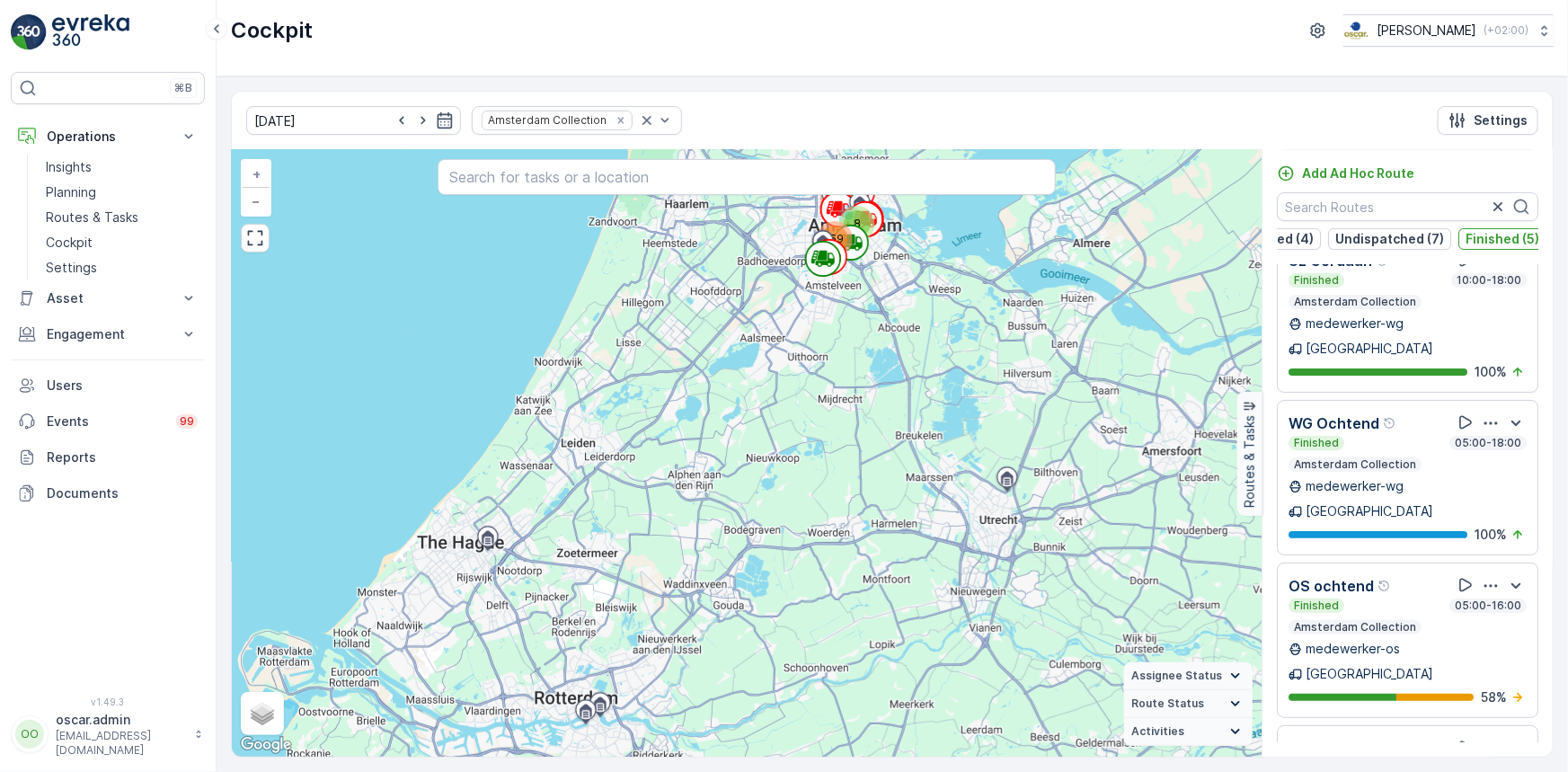
click at [1482, 414] on icon "button" at bounding box center [1490, 423] width 18 height 18
click at [1482, 464] on span "See More Details" at bounding box center [1489, 472] width 104 height 18
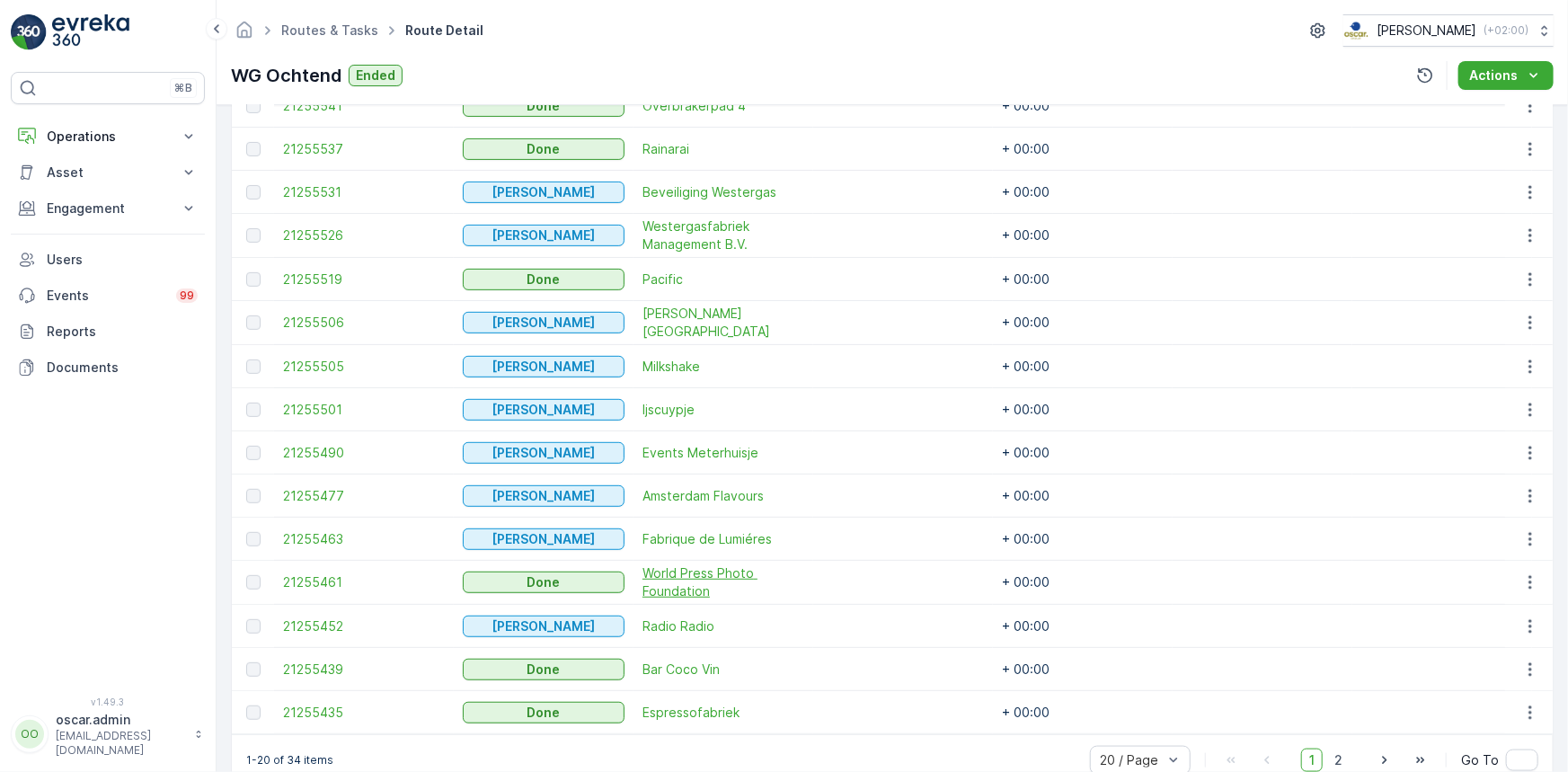
scroll to position [826, 0]
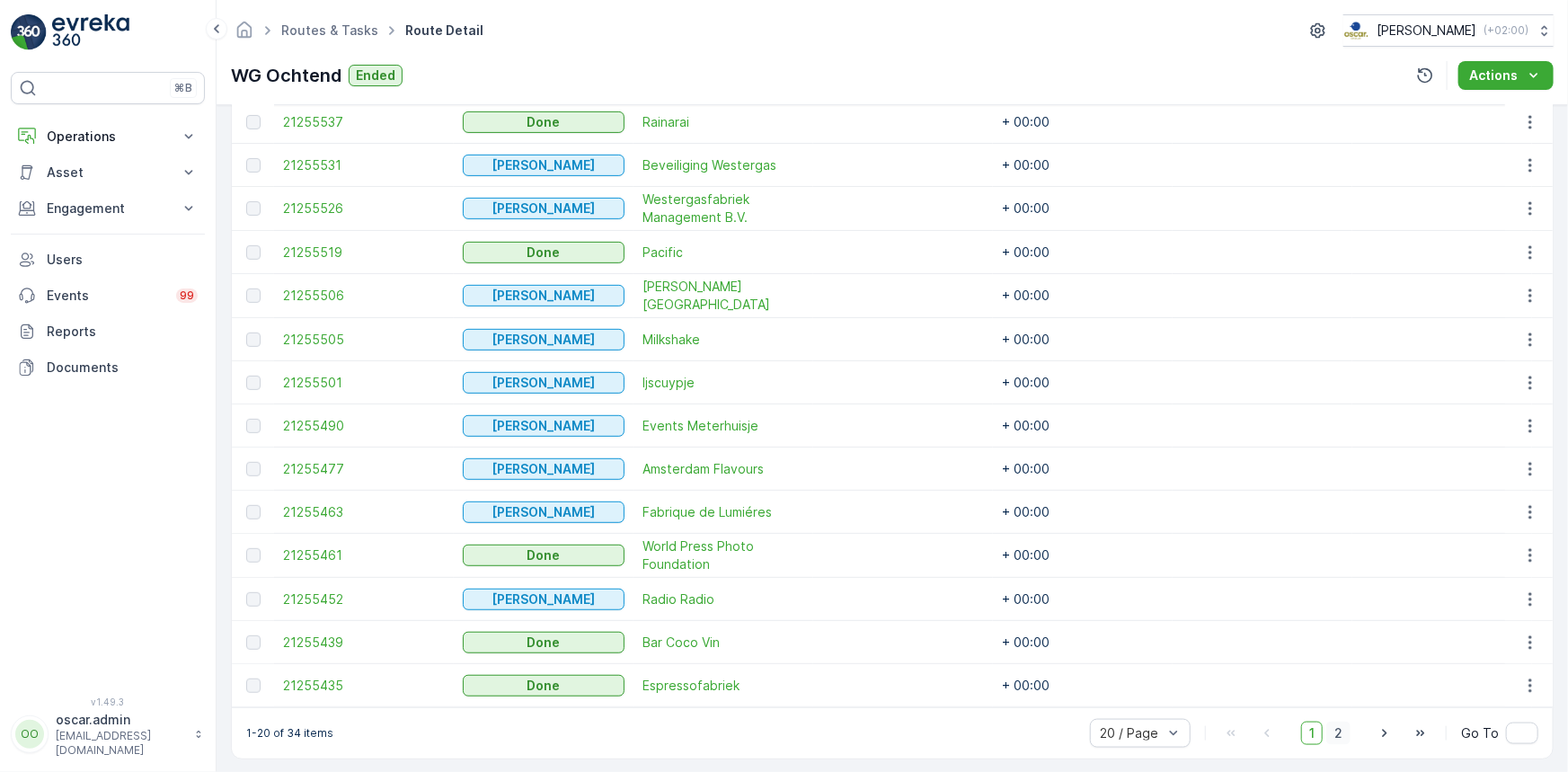
click at [1339, 726] on span "2" at bounding box center [1338, 732] width 24 height 23
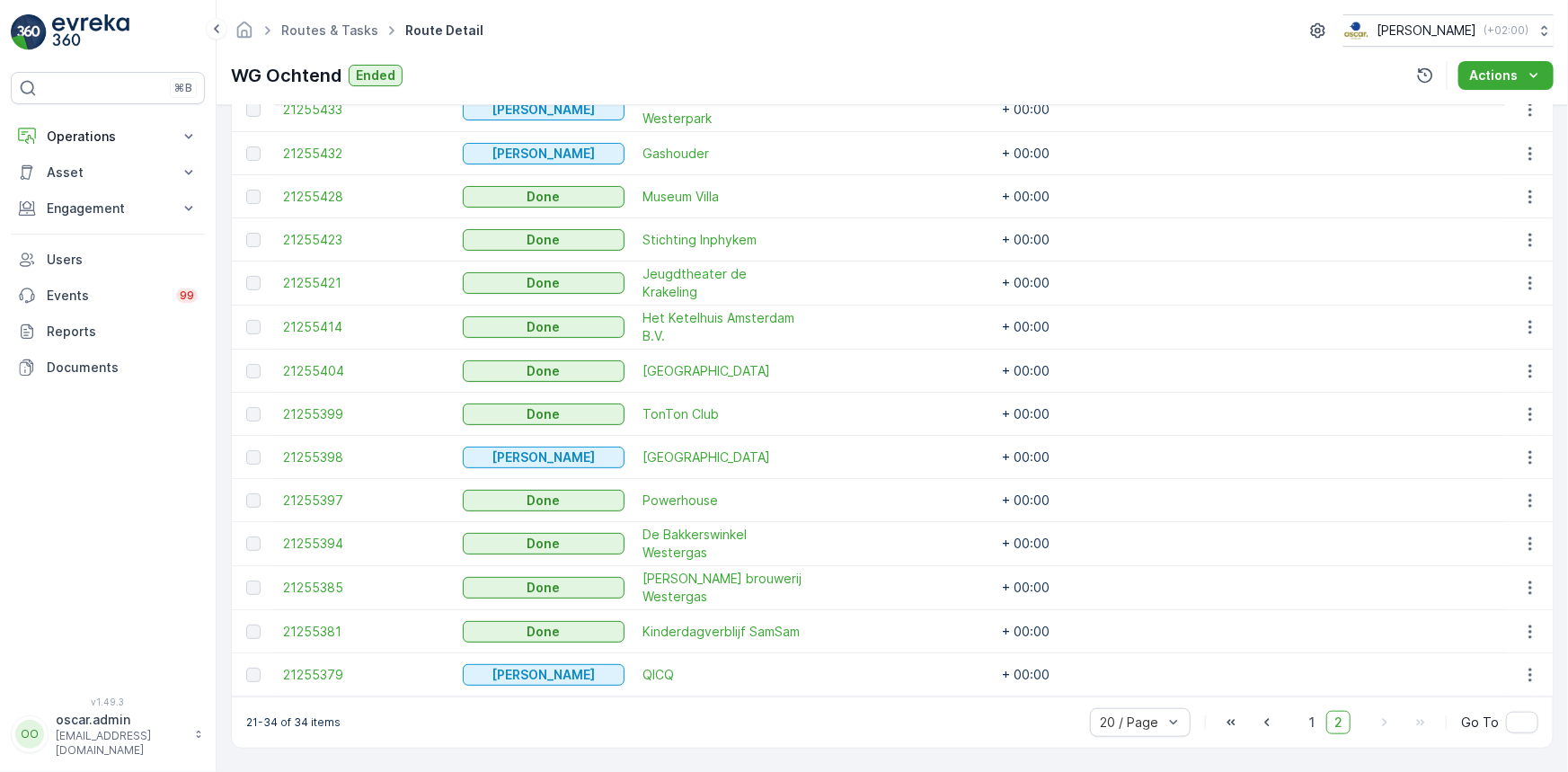
scroll to position [0, 6]
